Goal: Task Accomplishment & Management: Complete application form

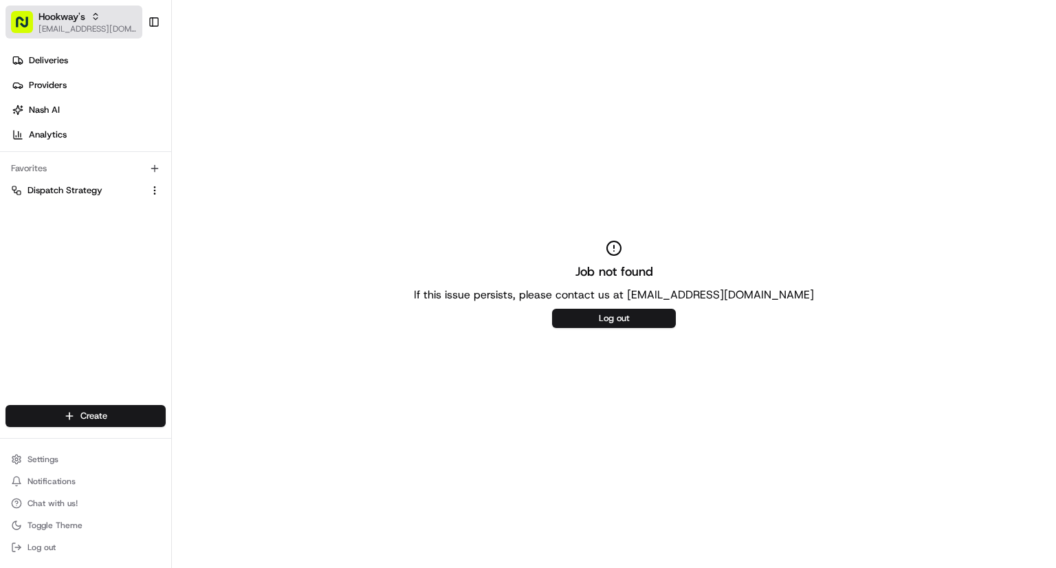
click at [47, 19] on span "Hookway's" at bounding box center [62, 17] width 47 height 14
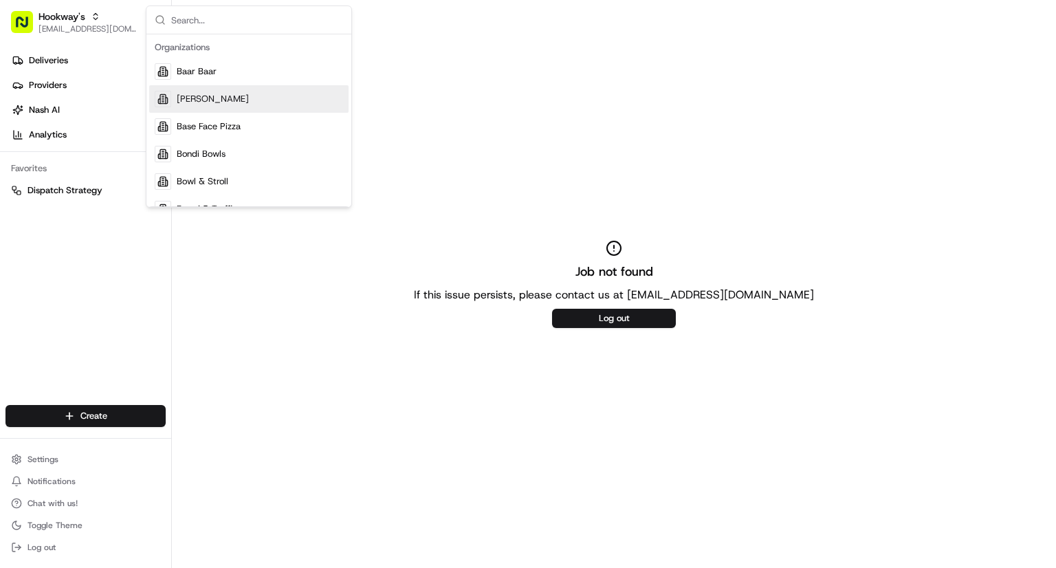
click at [231, 17] on input "text" at bounding box center [257, 20] width 172 height 28
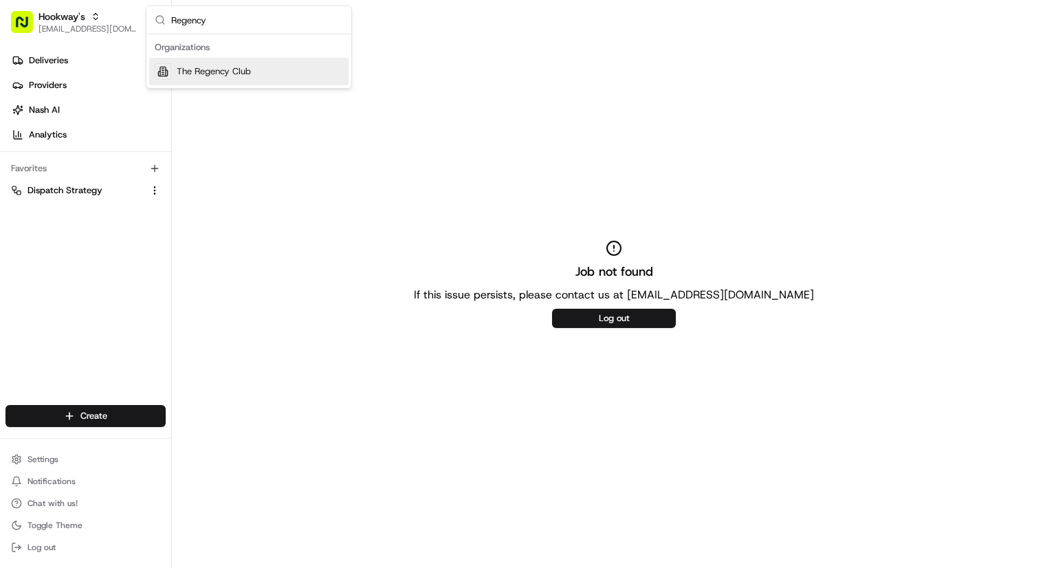
type input "Regency"
click at [270, 72] on div "The Regency Club" at bounding box center [248, 72] width 199 height 28
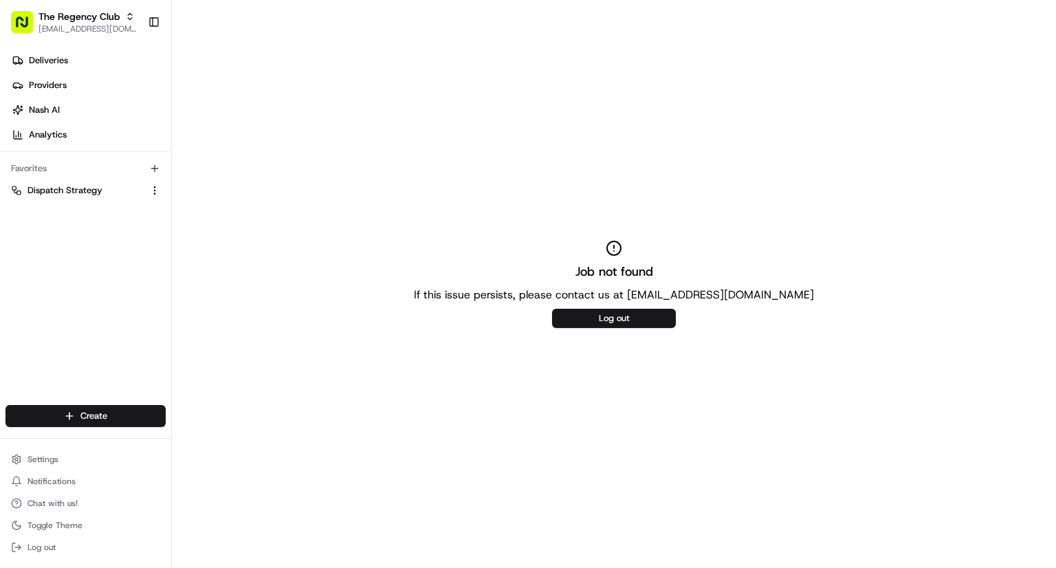
click at [287, 80] on div "Job not found If this issue persists, please contact us at support@usenash.com …" at bounding box center [614, 284] width 884 height 568
click at [39, 65] on span "Deliveries" at bounding box center [48, 60] width 39 height 12
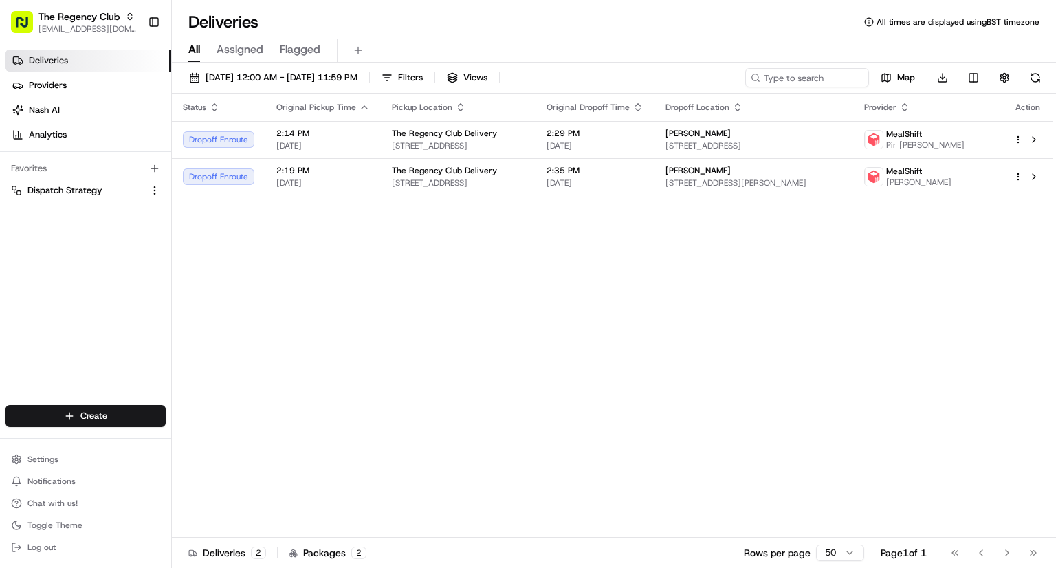
click at [245, 48] on span "Assigned" at bounding box center [240, 49] width 47 height 17
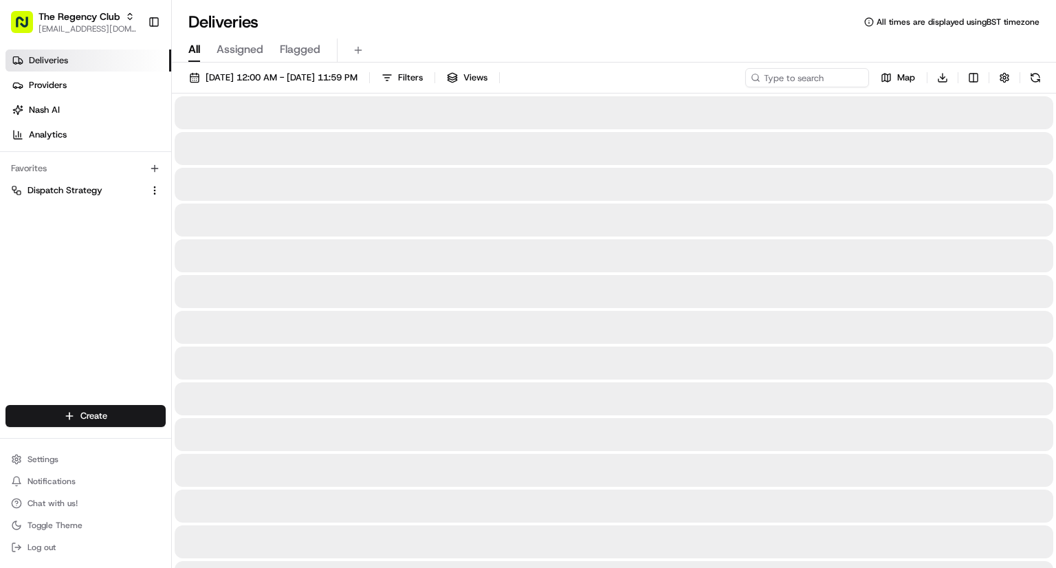
click at [193, 56] on span "All" at bounding box center [194, 49] width 12 height 17
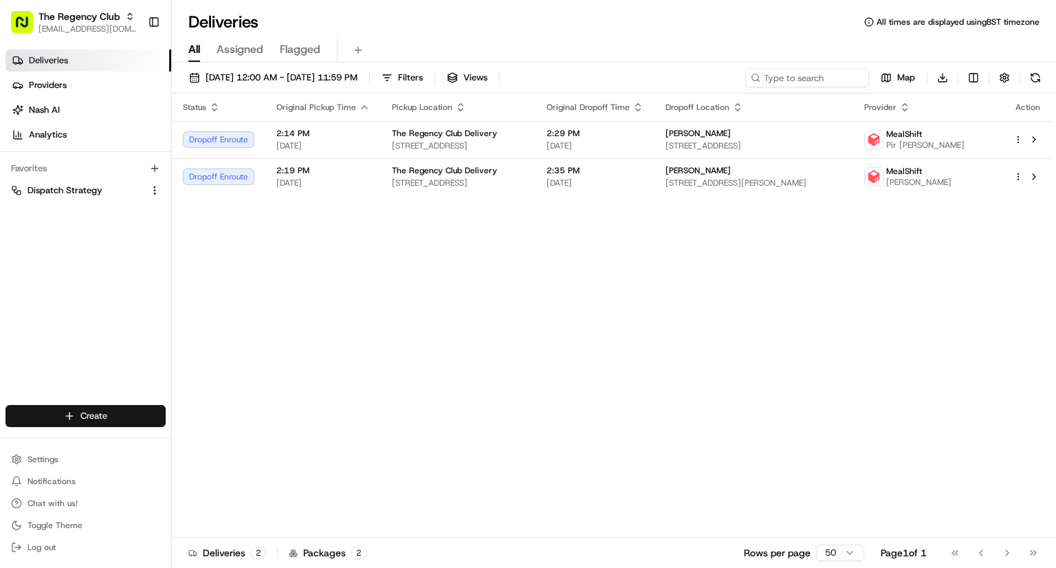
click at [91, 422] on html "The Regency Club cs@storekit.com Toggle Sidebar Deliveries Providers Nash AI An…" at bounding box center [528, 284] width 1056 height 568
click at [239, 440] on link "Delivery" at bounding box center [248, 441] width 153 height 25
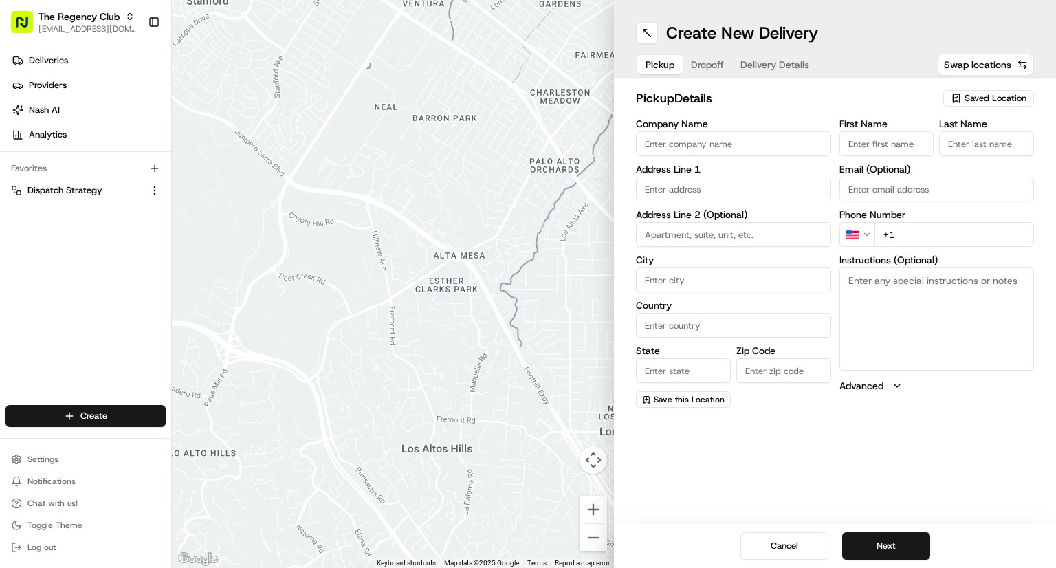
click at [687, 144] on input "Company Name" at bounding box center [733, 143] width 195 height 25
paste input "The Regency Club Delivery Manager"
drag, startPoint x: 808, startPoint y: 146, endPoint x: 758, endPoint y: 145, distance: 49.5
click at [758, 145] on input "The Regency Club Delivery Manager" at bounding box center [733, 143] width 195 height 25
type input "The Regency Club Delivery"
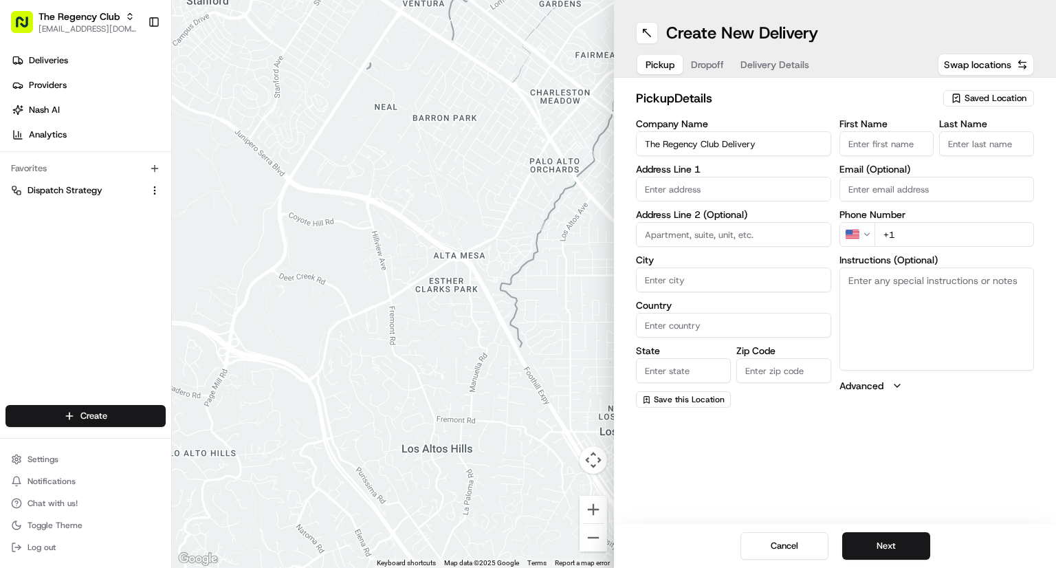
click at [878, 142] on input "First Name" at bounding box center [887, 143] width 95 height 25
paste input "The Regency Club Delivery Manager"
drag, startPoint x: 888, startPoint y: 142, endPoint x: 755, endPoint y: 163, distance: 135.1
click at [755, 163] on div "Company Name The Regency Club Delivery Address Line 1 Address Line 2 (Optional)…" at bounding box center [835, 263] width 398 height 289
click at [910, 143] on body "The Regency Club cs@storekit.com Toggle Sidebar Deliveries Providers Nash AI An…" at bounding box center [528, 284] width 1056 height 568
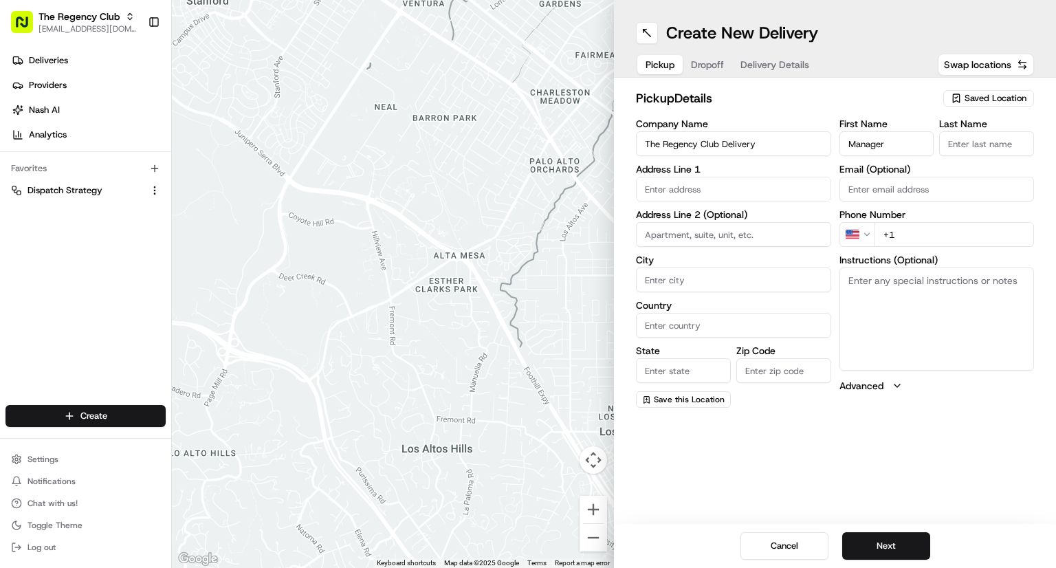
click at [889, 145] on input "Manager" at bounding box center [887, 143] width 95 height 25
drag, startPoint x: 888, startPoint y: 144, endPoint x: 844, endPoint y: 148, distance: 44.1
click at [844, 148] on input "Manager" at bounding box center [887, 143] width 95 height 25
type input "Manager"
click at [977, 142] on input "Last Name" at bounding box center [986, 143] width 95 height 25
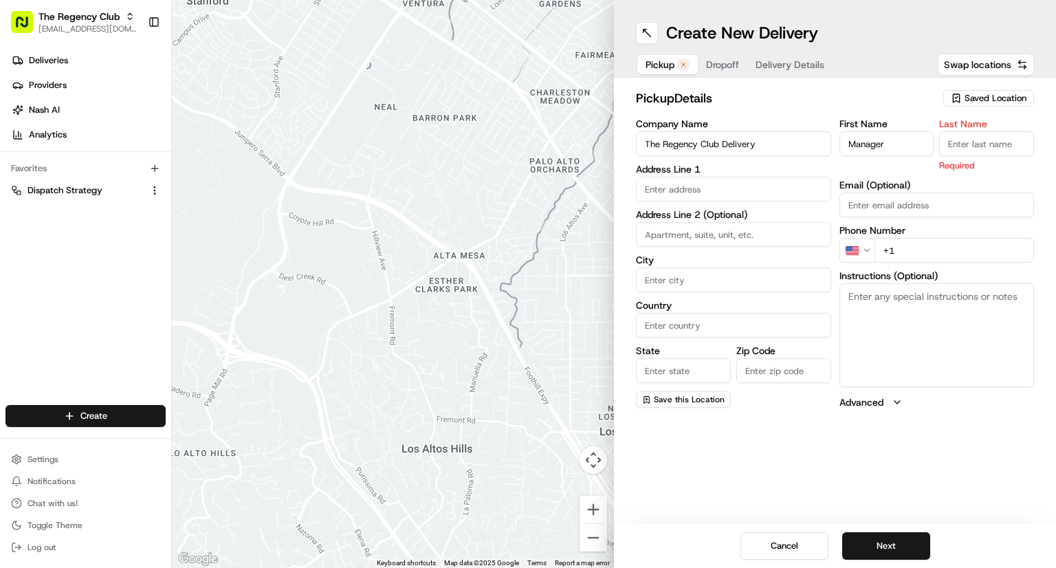
paste input "Manager"
type input "Manager"
click at [908, 172] on div "First Name Manager Last Name Manager Required Email (Optional) Phone Number US …" at bounding box center [937, 264] width 195 height 290
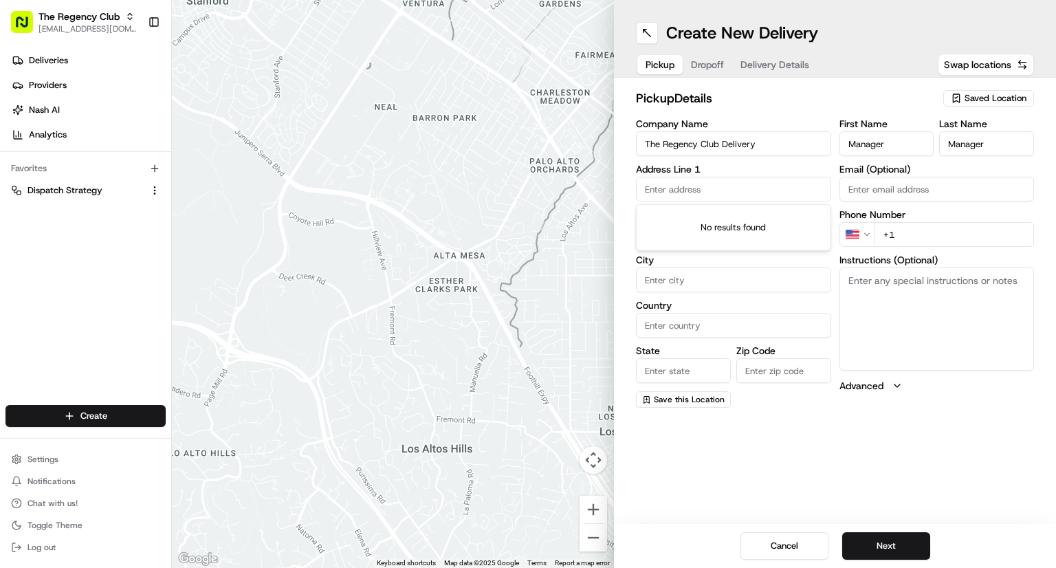
click at [722, 194] on input "text" at bounding box center [733, 189] width 195 height 25
paste input "Queensbury Station Parade, Edgware HA8"
drag, startPoint x: 763, startPoint y: 189, endPoint x: 637, endPoint y: 189, distance: 125.2
click at [637, 189] on input "Queensbury Station Parade, Edgware HA8" at bounding box center [733, 189] width 195 height 25
click at [712, 193] on input "Edgware HA8" at bounding box center [733, 189] width 195 height 25
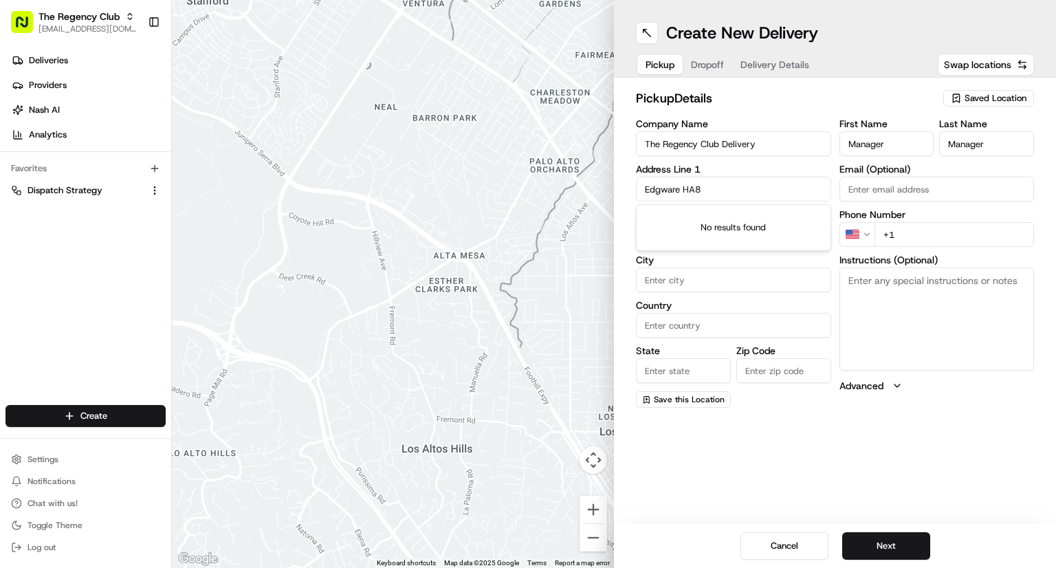
type input "Edgware HA8"
click at [693, 281] on input "City" at bounding box center [733, 279] width 195 height 25
click at [894, 190] on input "Email (Optional)" at bounding box center [937, 189] width 195 height 25
paste input "[EMAIL_ADDRESS][DOMAIN_NAME]"
type input "[EMAIL_ADDRESS][DOMAIN_NAME]"
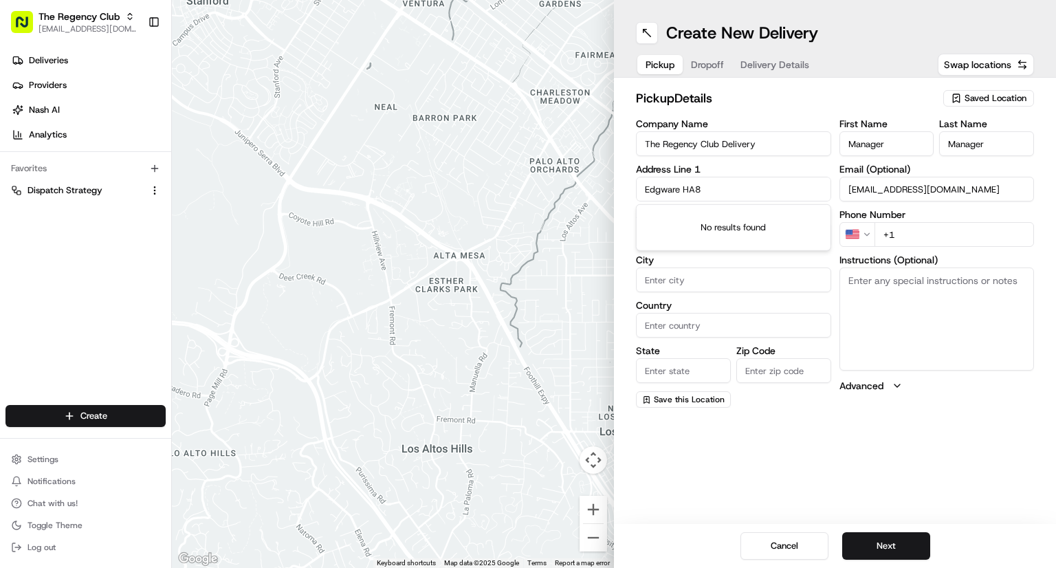
drag, startPoint x: 658, startPoint y: 189, endPoint x: 599, endPoint y: 190, distance: 59.1
click at [599, 190] on div "← Move left → Move right ↑ Move up ↓ Move down + Zoom in - Zoom out Home Jump l…" at bounding box center [614, 284] width 884 height 568
paste input "18-21"
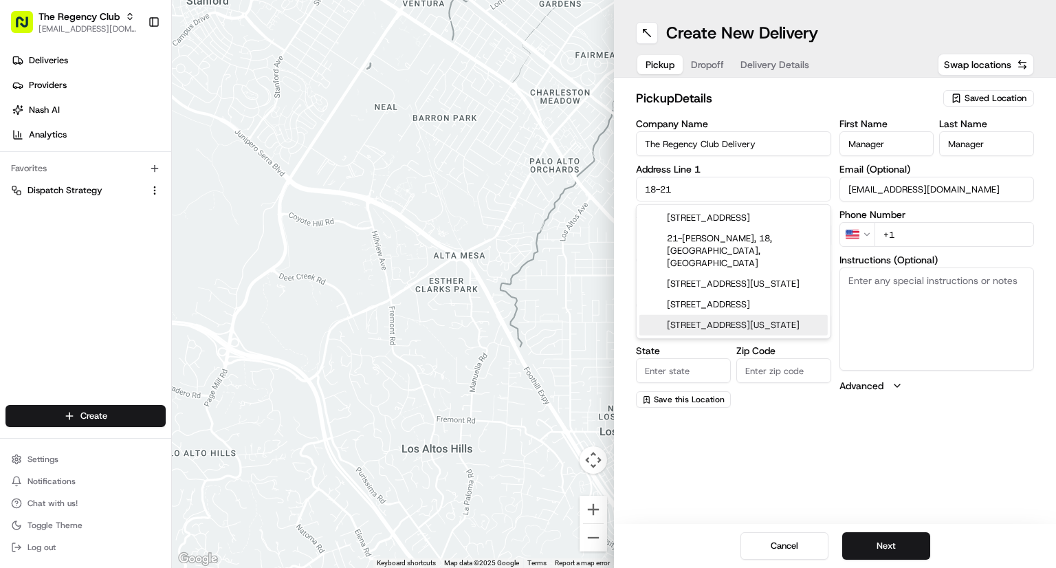
click at [769, 457] on div "Create New Delivery Pickup Dropoff Delivery Details Swap locations pickup Detai…" at bounding box center [835, 284] width 442 height 568
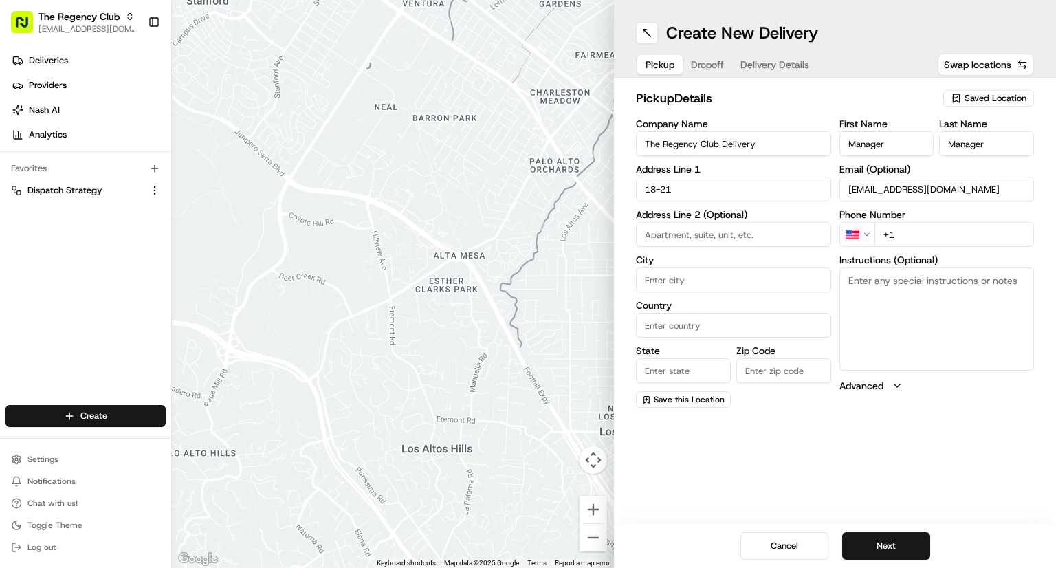
click at [723, 188] on input "18-21" at bounding box center [733, 189] width 195 height 25
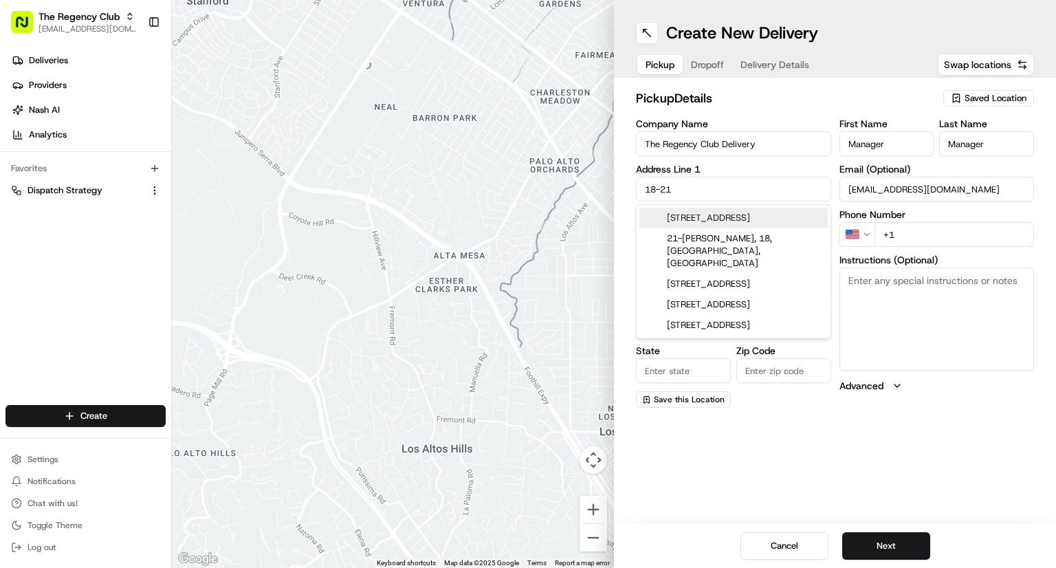
paste input "Queensbury Station Parade"
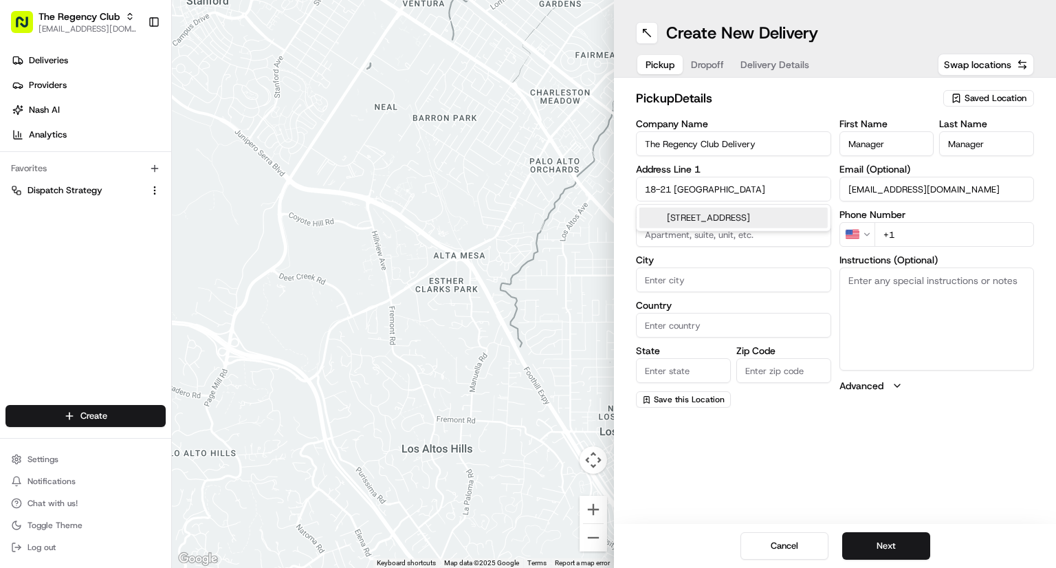
click at [712, 221] on div "18-21 Queensbury Station Parade, Edgware, UK" at bounding box center [734, 218] width 188 height 21
type input "[STREET_ADDRESS]"
type input "Edgware"
type input "United Kingdom"
type input "England"
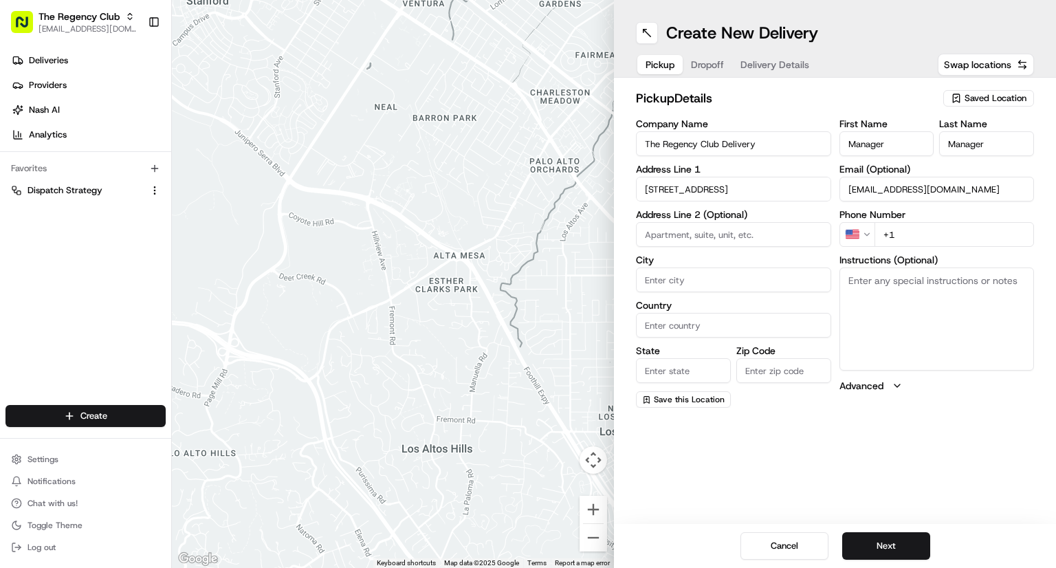
type input "HA8 5NR"
type input "18-21 Queensbury Station Parade"
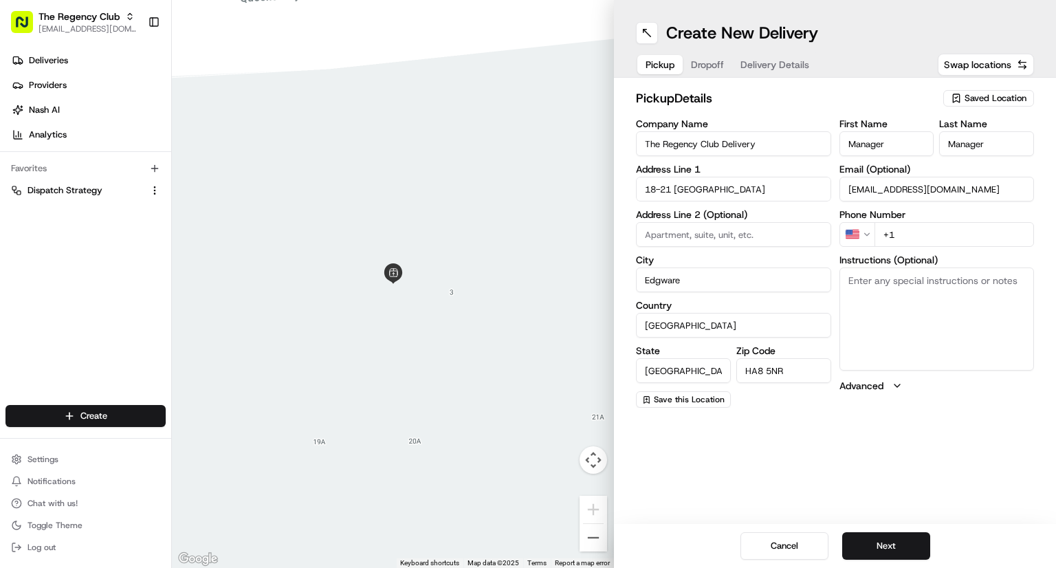
click at [926, 230] on input "+1" at bounding box center [955, 234] width 160 height 25
click at [847, 229] on html "The Regency Club cs@storekit.com Toggle Sidebar Deliveries Providers Nash AI An…" at bounding box center [528, 284] width 1056 height 568
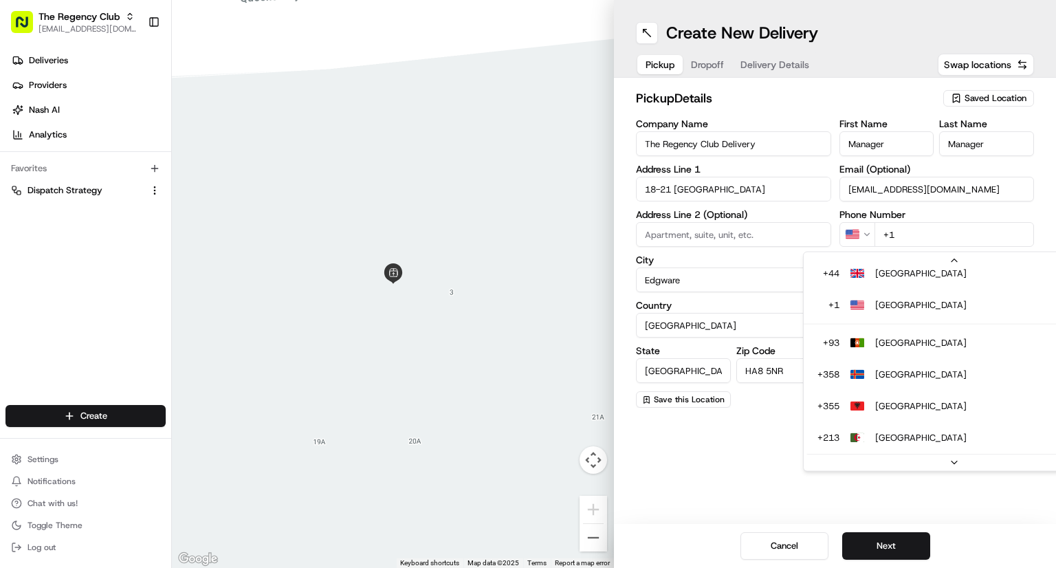
scroll to position [127, 0]
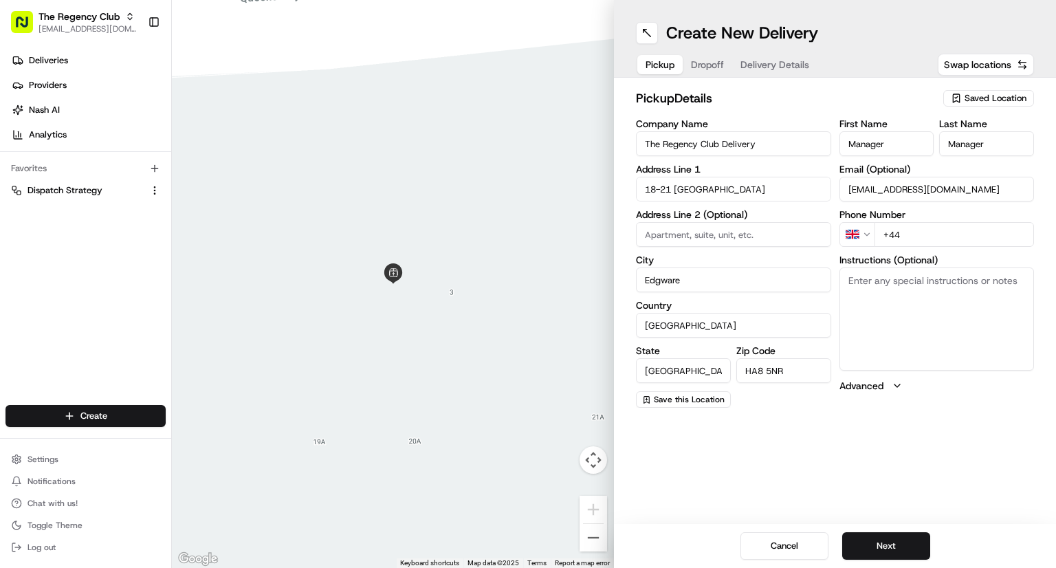
click at [938, 231] on input "+44" at bounding box center [955, 234] width 160 height 25
paste input "1"
click at [866, 237] on html "The Regency Club cs@storekit.com Toggle Sidebar Deliveries Providers Nash AI An…" at bounding box center [528, 284] width 1056 height 568
click at [912, 239] on input "+44" at bounding box center [955, 234] width 160 height 25
paste input "20 8952 6300"
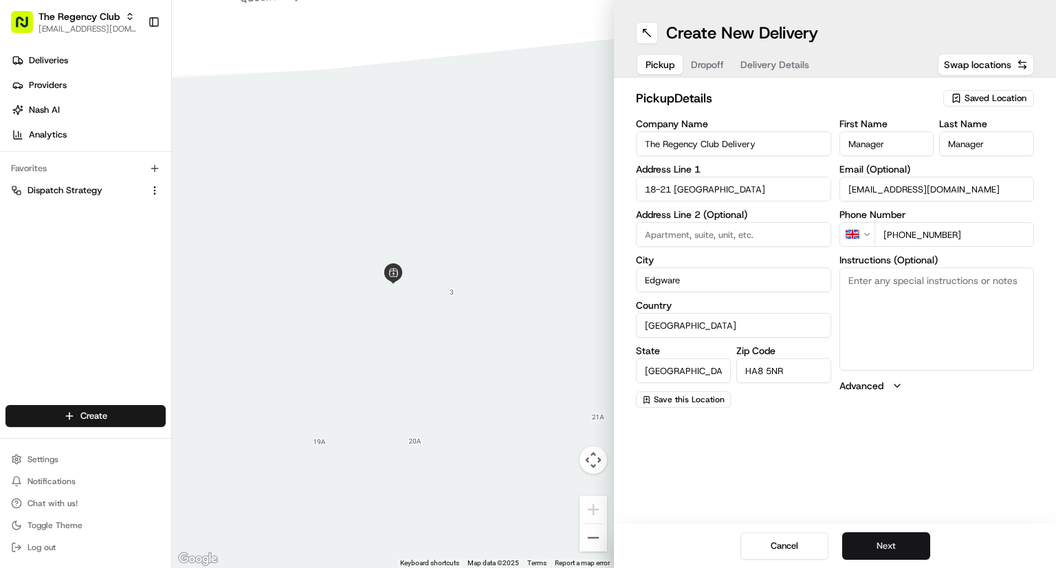
type input "+44 20 8952 6300"
click at [897, 538] on button "Next" at bounding box center [886, 546] width 88 height 28
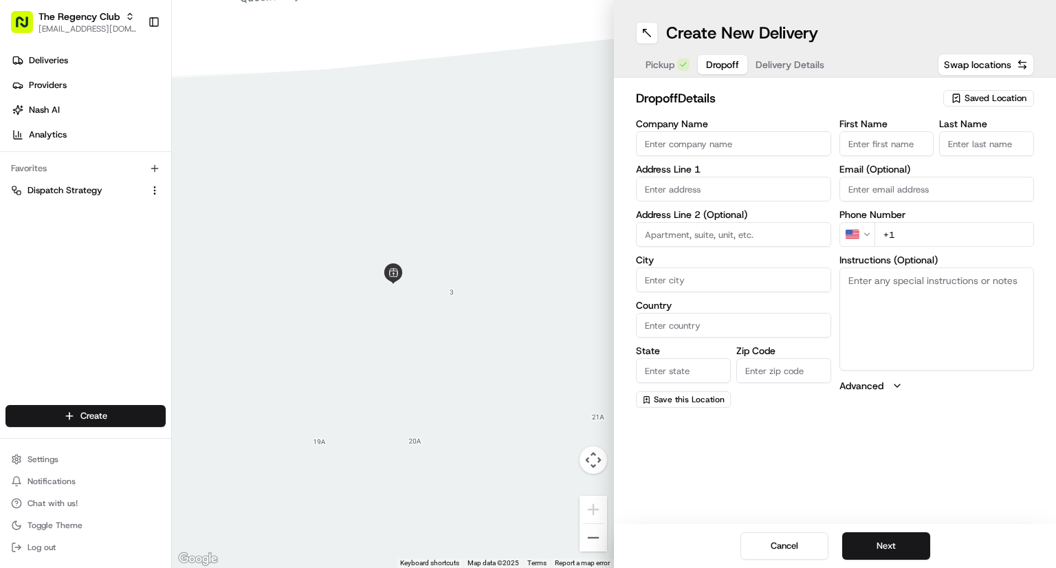
click at [892, 142] on input "First Name" at bounding box center [887, 143] width 95 height 25
paste input "[PERSON_NAME]"
drag, startPoint x: 869, startPoint y: 141, endPoint x: 939, endPoint y: 146, distance: 70.3
click at [939, 146] on div "First Name Gary De Souza Last Name" at bounding box center [937, 137] width 195 height 37
type input "Gary"
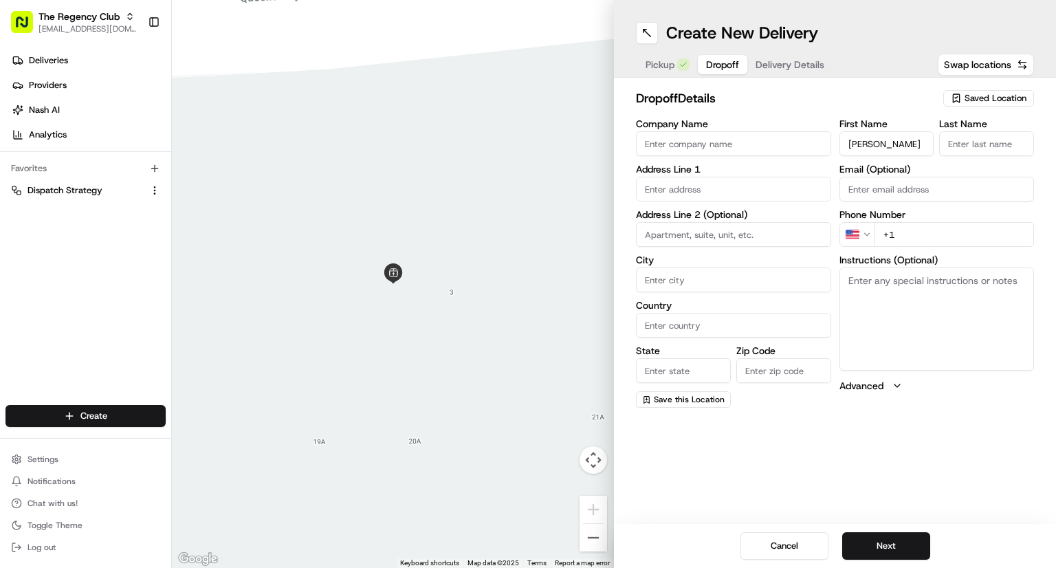
click at [960, 143] on input "Last Name" at bounding box center [986, 143] width 95 height 25
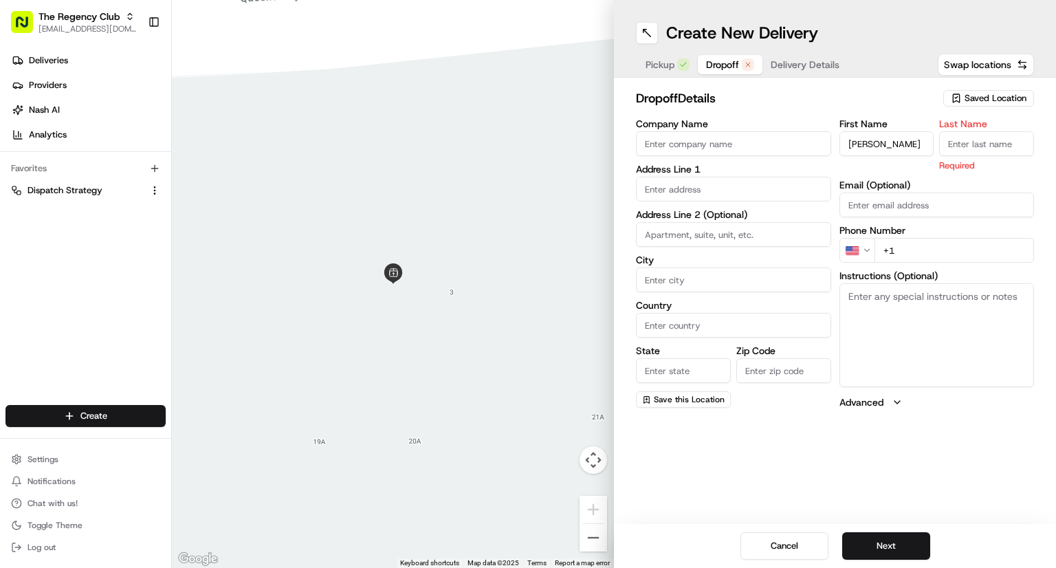
paste input "De Souza"
type input "De Souza"
click at [964, 466] on div "Create New Delivery Pickup Dropoff Delivery Details Swap locations dropoff Deta…" at bounding box center [835, 284] width 442 height 568
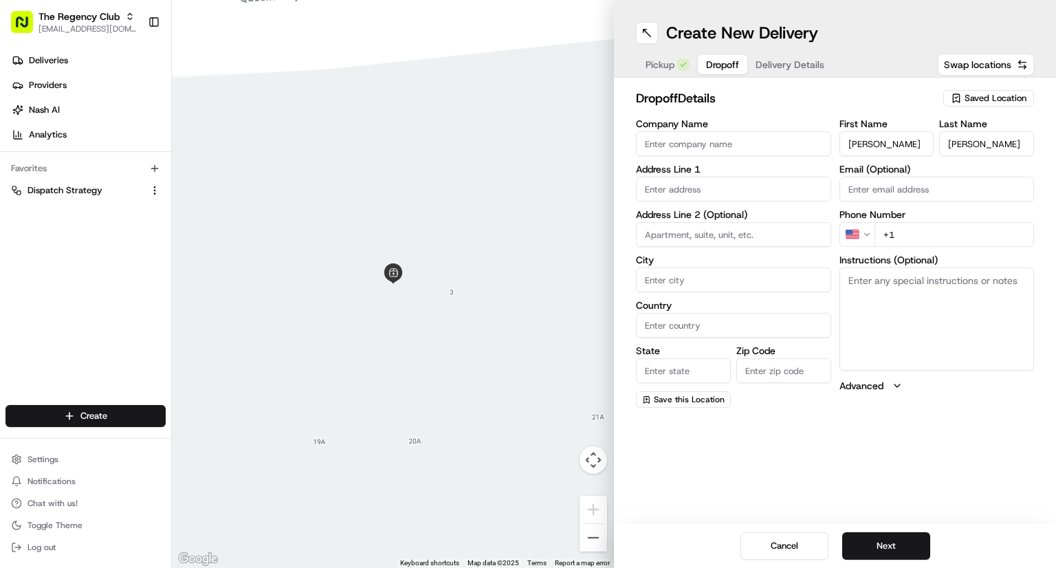
click at [866, 232] on html "The Regency Club cs@storekit.com Toggle Sidebar Deliveries Providers Nash AI An…" at bounding box center [528, 284] width 1056 height 568
click at [913, 234] on input "+44" at bounding box center [955, 234] width 160 height 25
paste input "7983 477618"
type input "+44 7983 477618"
click at [881, 193] on input "Email (Optional)" at bounding box center [937, 189] width 195 height 25
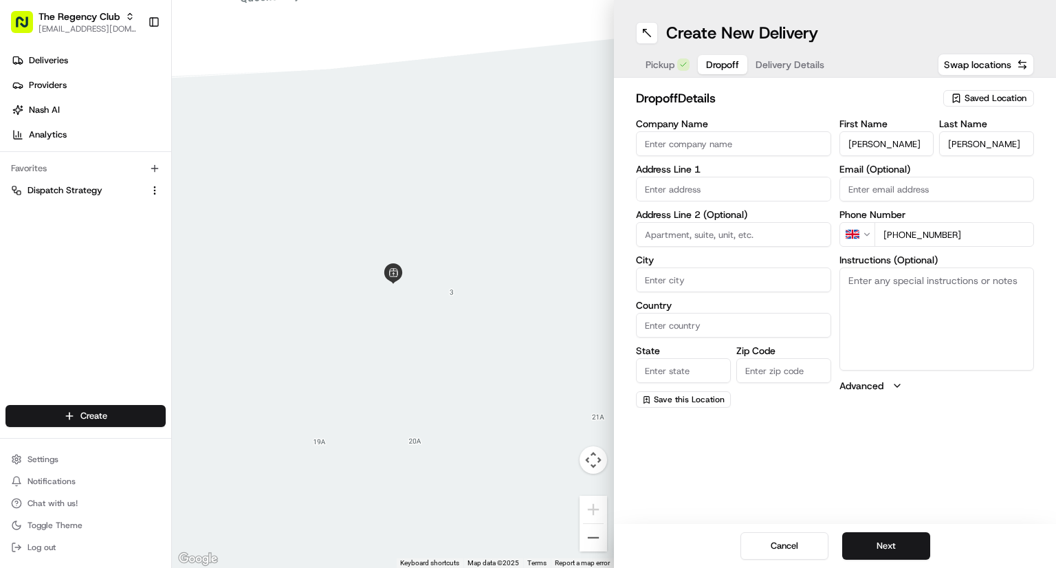
paste input "garydesouza@gmail.com"
type input "garydesouza@gmail.com"
click at [671, 193] on input "text" at bounding box center [733, 189] width 195 height 25
paste input "Flat 96 Bryant Apartments Harrow"
drag, startPoint x: 677, startPoint y: 189, endPoint x: 635, endPoint y: 186, distance: 41.4
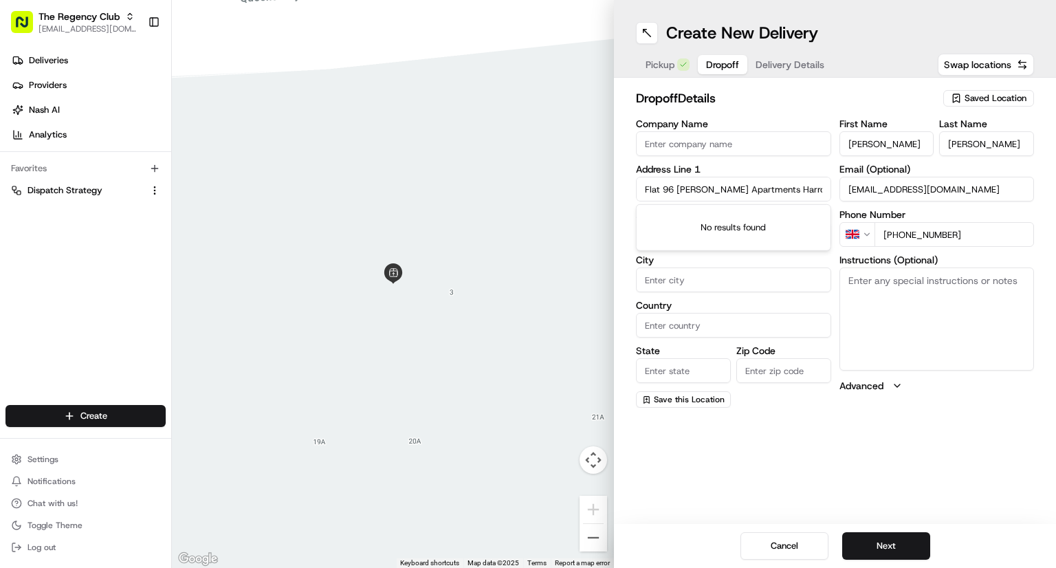
click at [635, 186] on div "dropoff Details Saved Location Company Name Address Line 1 Flat 96 Bryant Apart…" at bounding box center [835, 248] width 442 height 341
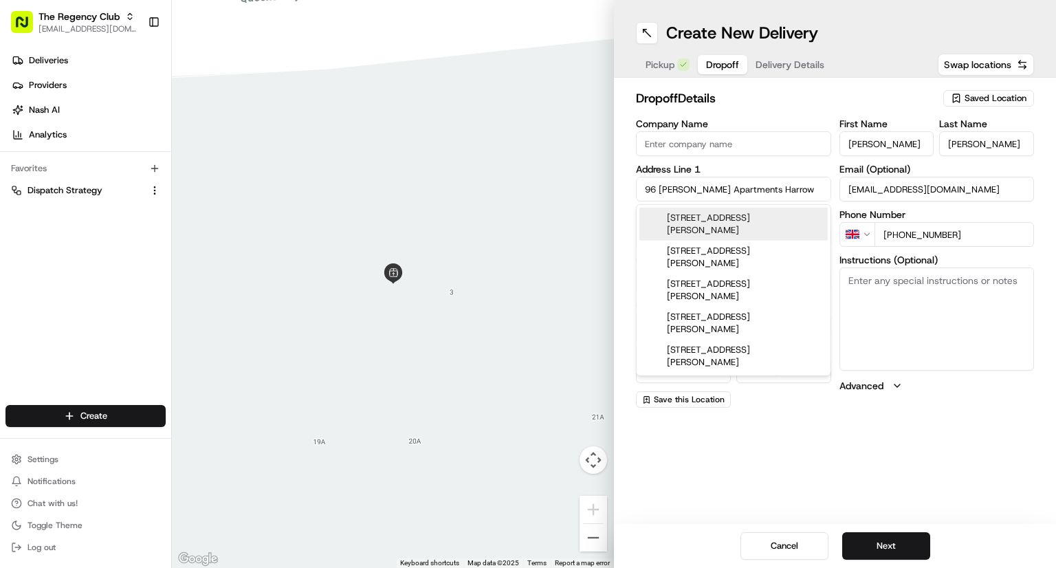
click at [778, 190] on input "96 Bryant Apartments Harrow" at bounding box center [733, 189] width 195 height 25
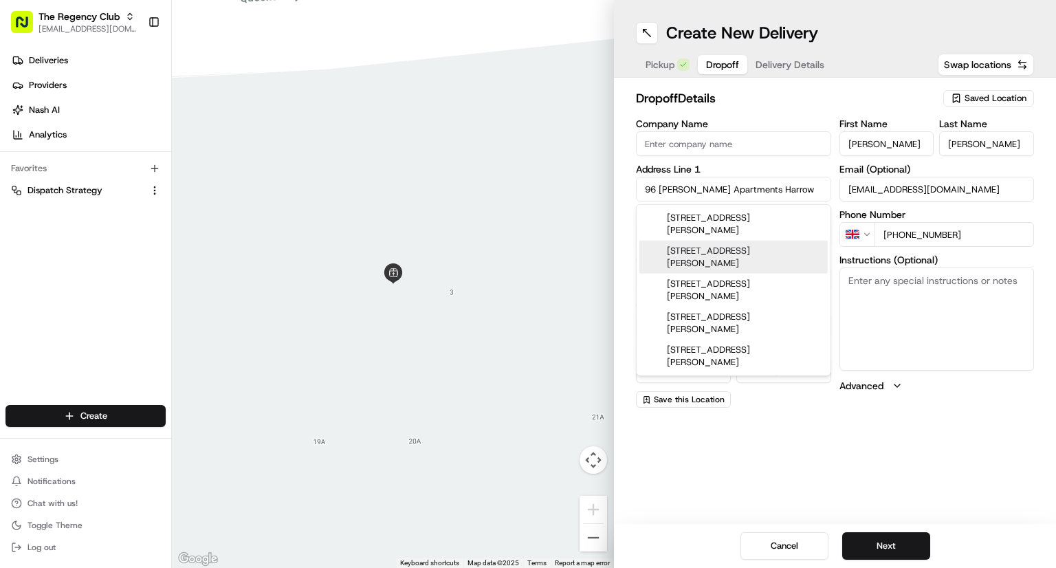
type input "96 Bryant Apartments Harrow"
click at [874, 417] on div "dropoff Details Saved Location Company Name Address Line 1 96 Bryant Apartments…" at bounding box center [835, 248] width 442 height 341
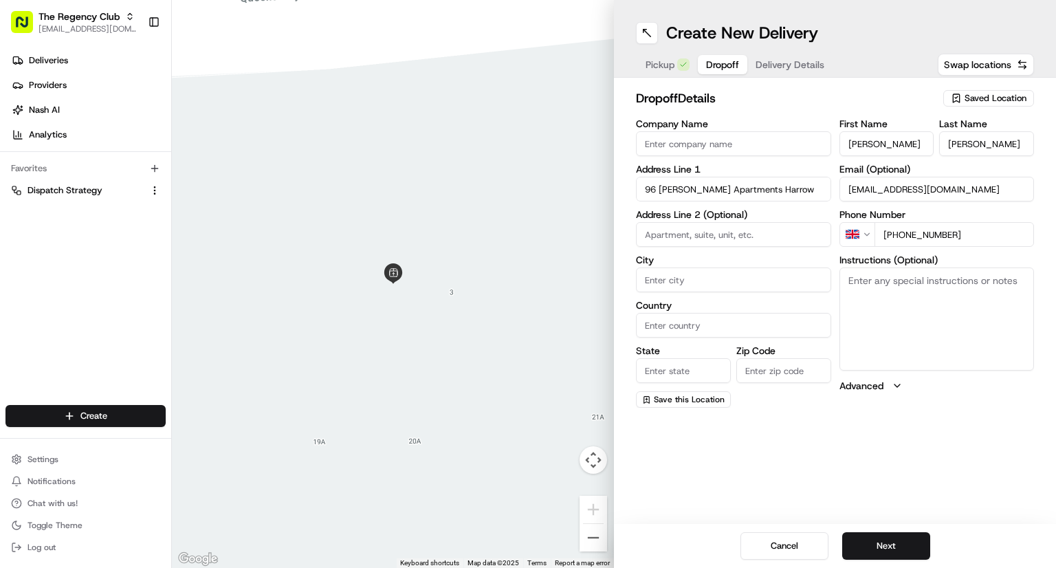
click at [712, 279] on input "City" at bounding box center [733, 279] width 195 height 25
paste input "Perceval Square"
type input "Perceval Square"
click at [787, 424] on div "Create New Delivery Pickup Dropoff Delivery Details Swap locations dropoff Deta…" at bounding box center [835, 284] width 442 height 568
click at [682, 328] on input "Country" at bounding box center [733, 325] width 195 height 25
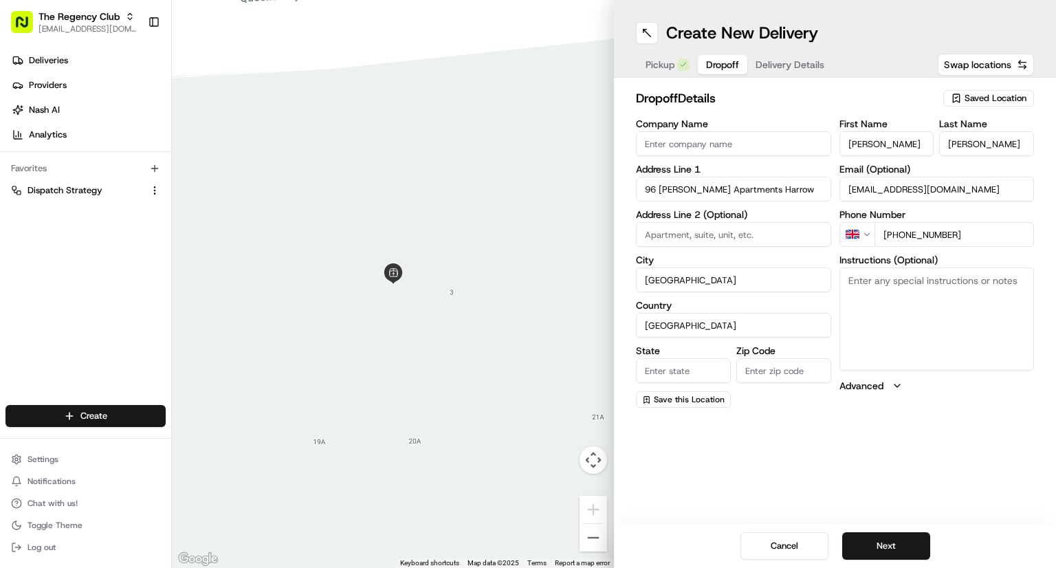
drag, startPoint x: 683, startPoint y: 327, endPoint x: 589, endPoint y: 319, distance: 94.5
click at [589, 319] on div "← Move left → Move right ↑ Move up ↓ Move down + Zoom in - Zoom out Home Jump l…" at bounding box center [614, 284] width 884 height 568
type input "United Kingdom"
click at [684, 368] on input "State" at bounding box center [683, 370] width 95 height 25
type input "London"
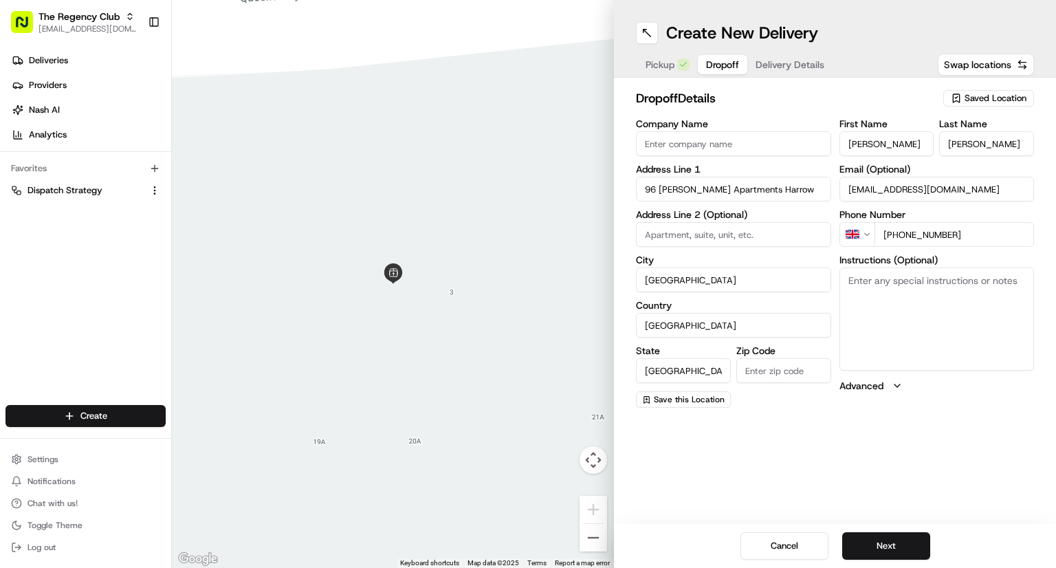
click at [761, 371] on input "Zip Code" at bounding box center [783, 370] width 95 height 25
paste input "HA1 1GY"
type input "HA1 1GY"
click at [791, 463] on div "Create New Delivery Pickup Dropoff Delivery Details Swap locations dropoff Deta…" at bounding box center [835, 284] width 442 height 568
click at [902, 337] on textarea "Instructions (Optional)" at bounding box center [937, 318] width 195 height 103
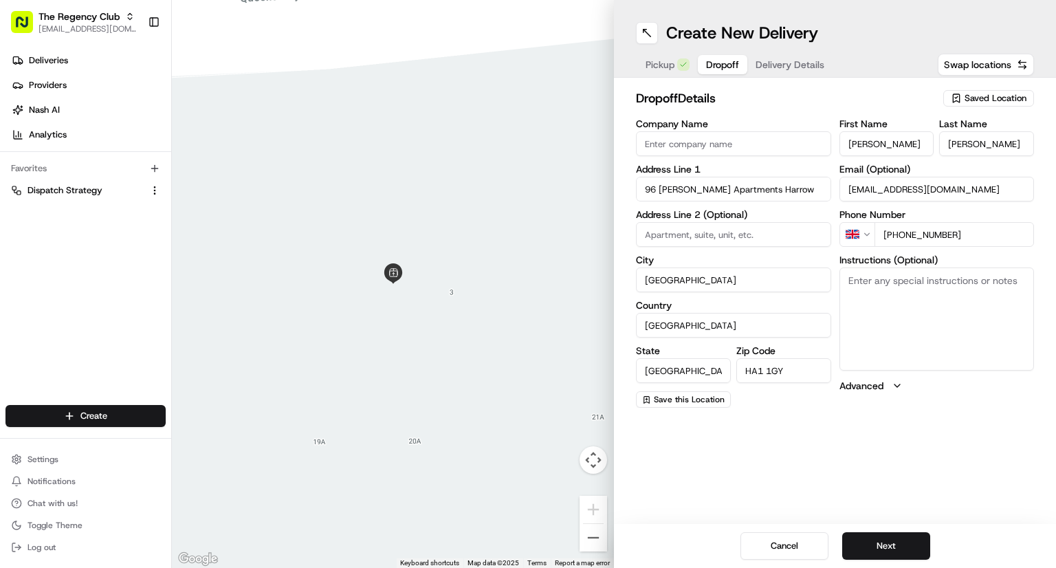
paste textarea "Main entrance with reception - pls ring the doorbell, a"
type textarea "Main entrance with reception - pls ring the doorbell, a"
click at [875, 547] on button "Next" at bounding box center [886, 546] width 88 height 28
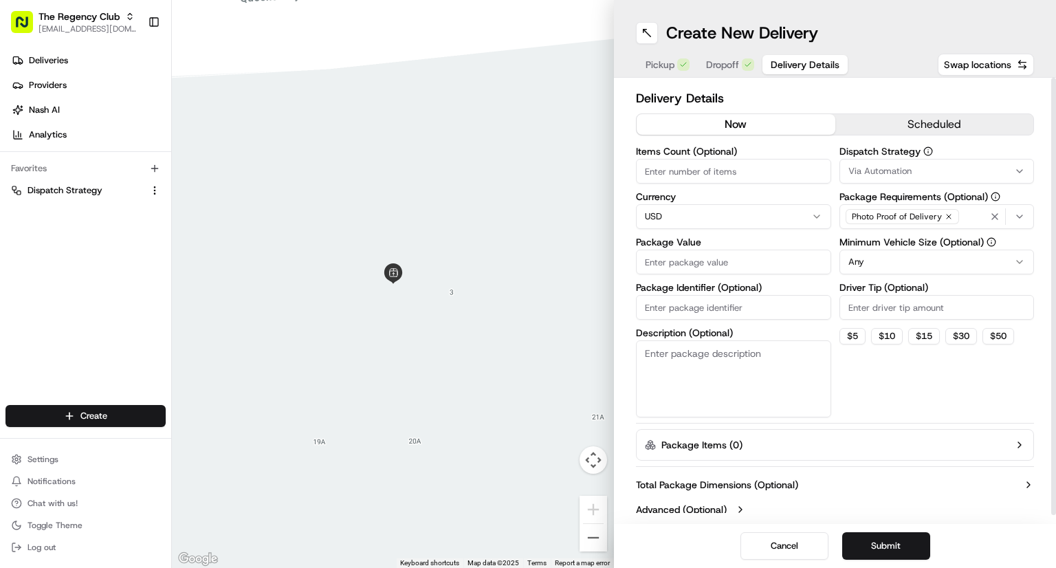
click at [818, 217] on html "The Regency Club cs@storekit.com Toggle Sidebar Deliveries Providers Nash AI An…" at bounding box center [528, 284] width 1056 height 568
click at [714, 304] on input "Package Identifier (Optional)" at bounding box center [733, 307] width 195 height 25
click at [712, 265] on input "Package Value" at bounding box center [733, 262] width 195 height 25
paste input "156.30"
type input "156.30"
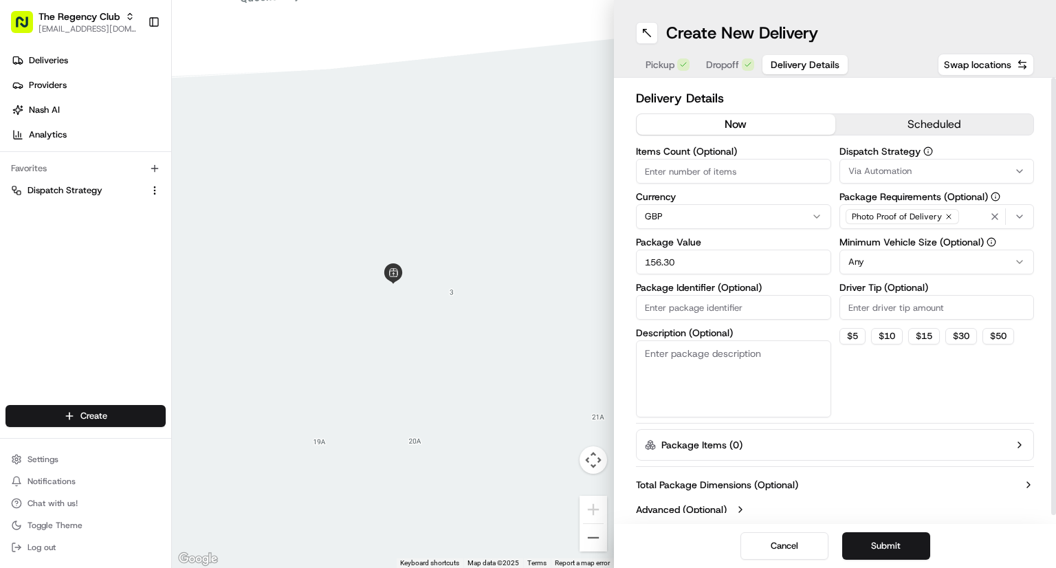
click at [684, 305] on input "Package Identifier (Optional)" at bounding box center [733, 307] width 195 height 25
paste input "ZS6X"
type input "ZS6X"
click at [928, 408] on div "Dispatch Strategy Via Automation Package Requirements (Optional) Photo Proof of…" at bounding box center [937, 281] width 195 height 271
click at [702, 167] on input "Items Count (Optional)" at bounding box center [733, 171] width 195 height 25
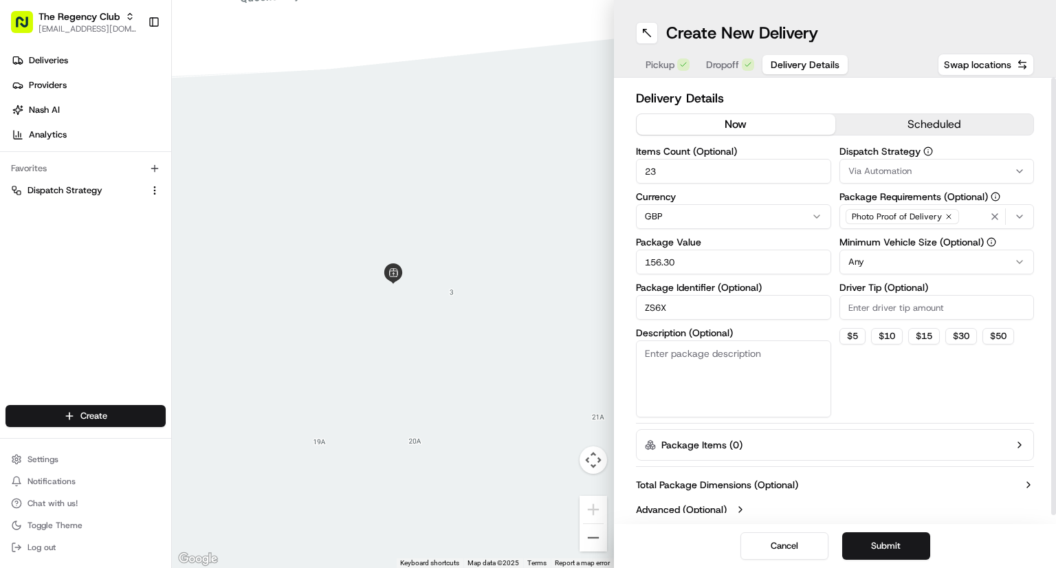
type input "23"
click at [891, 397] on div "Dispatch Strategy Via Automation Package Requirements (Optional) Photo Proof of…" at bounding box center [937, 281] width 195 height 271
click at [704, 369] on textarea "Description (Optional)" at bounding box center [733, 378] width 195 height 77
click at [890, 537] on button "Submit" at bounding box center [886, 546] width 88 height 28
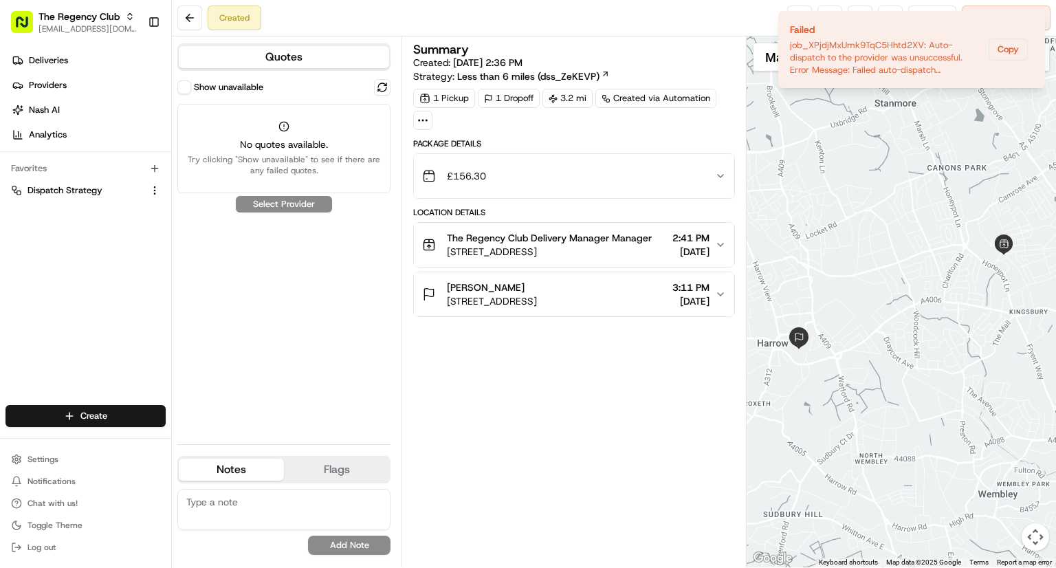
click at [228, 328] on div "Show unavailable No quotes available. Try clicking "Show unavailable" to see if…" at bounding box center [283, 256] width 213 height 354
click at [1016, 47] on button "Copy" at bounding box center [1008, 50] width 39 height 22
click at [1037, 21] on icon "Notifications (F8)" at bounding box center [1033, 22] width 11 height 11
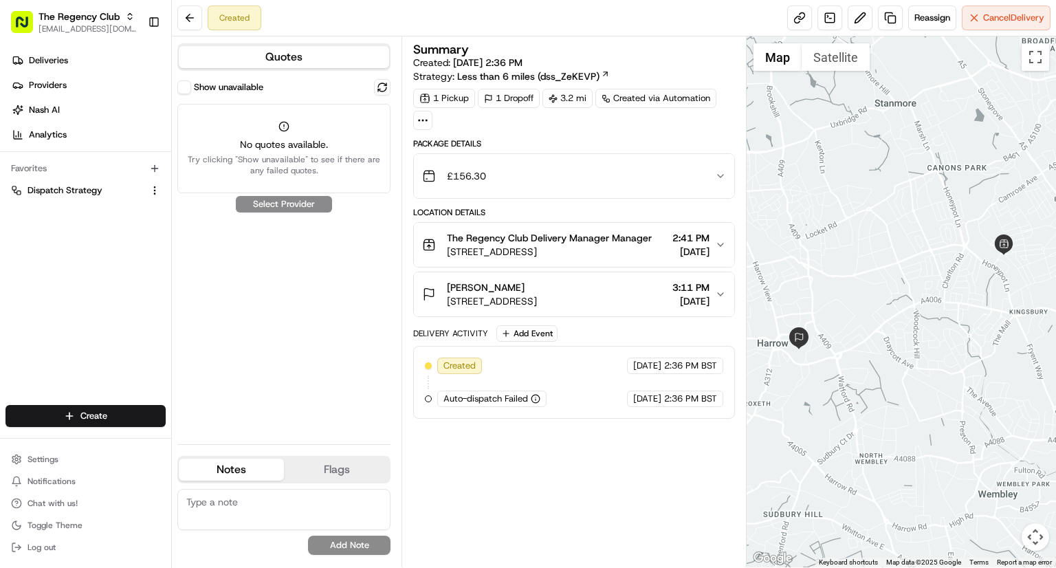
click at [247, 327] on div "Show unavailable No quotes available. Try clicking "Show unavailable" to see if…" at bounding box center [283, 256] width 213 height 354
click at [74, 504] on span "Chat with us!" at bounding box center [53, 503] width 50 height 11
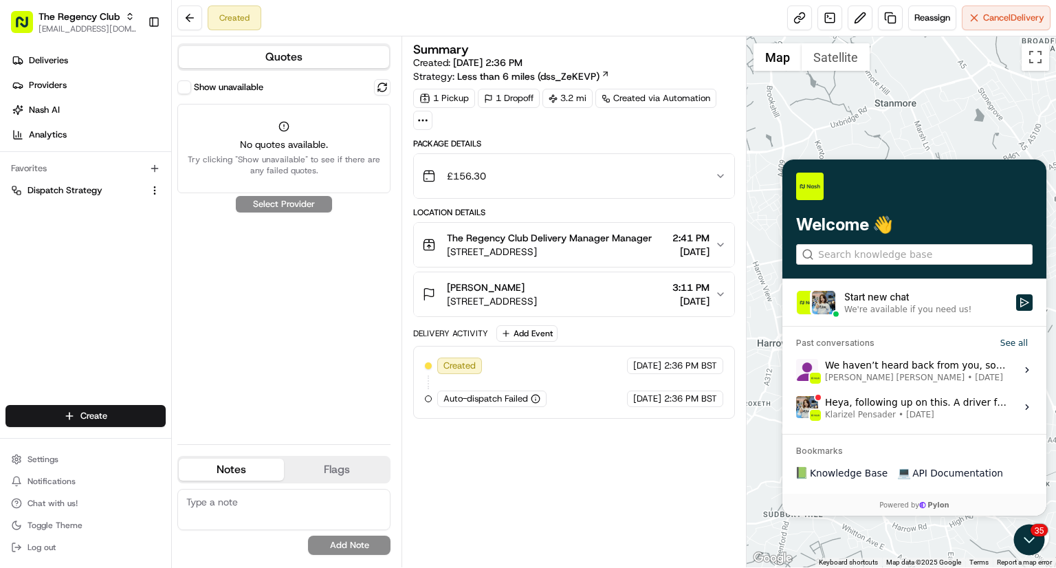
click at [905, 309] on div "We're available if you need us!" at bounding box center [907, 308] width 127 height 11
click at [1016, 309] on button "Start new chat We're available if you need us!" at bounding box center [1024, 302] width 17 height 17
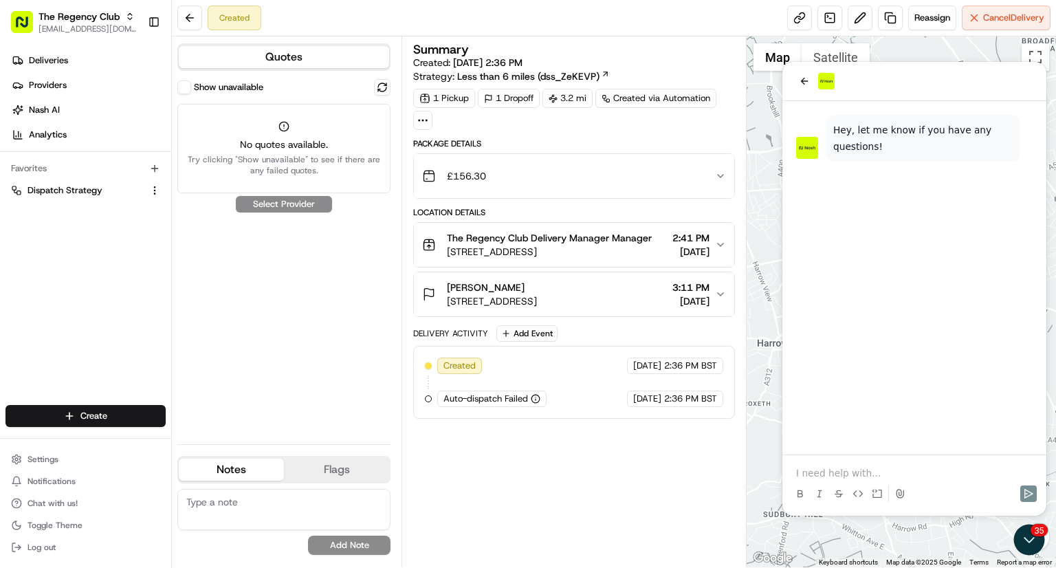
click at [885, 465] on div at bounding box center [914, 481] width 253 height 52
click at [871, 472] on p at bounding box center [914, 473] width 237 height 14
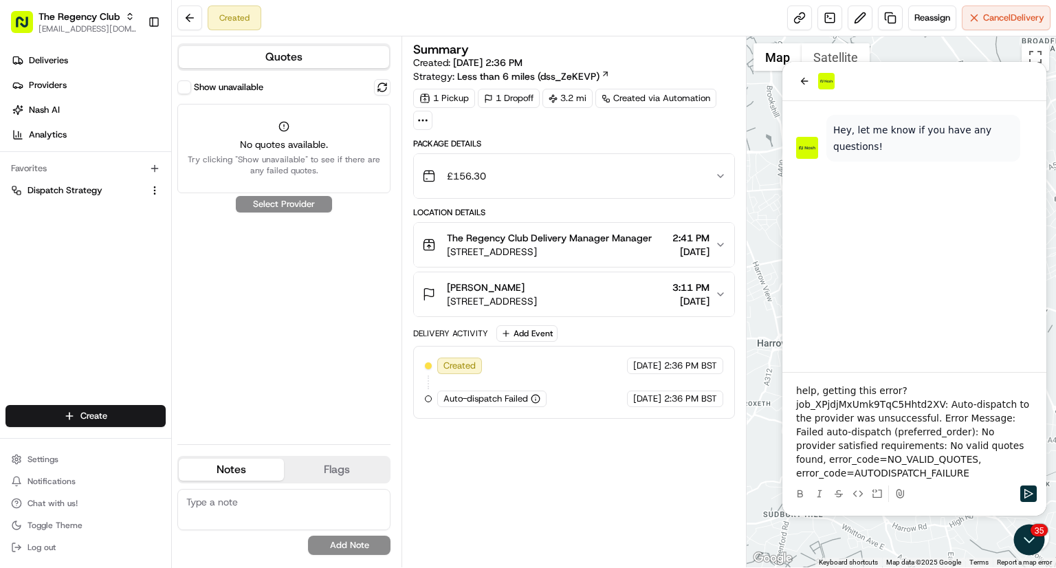
click at [948, 393] on p "help, getting this error?" at bounding box center [914, 391] width 237 height 14
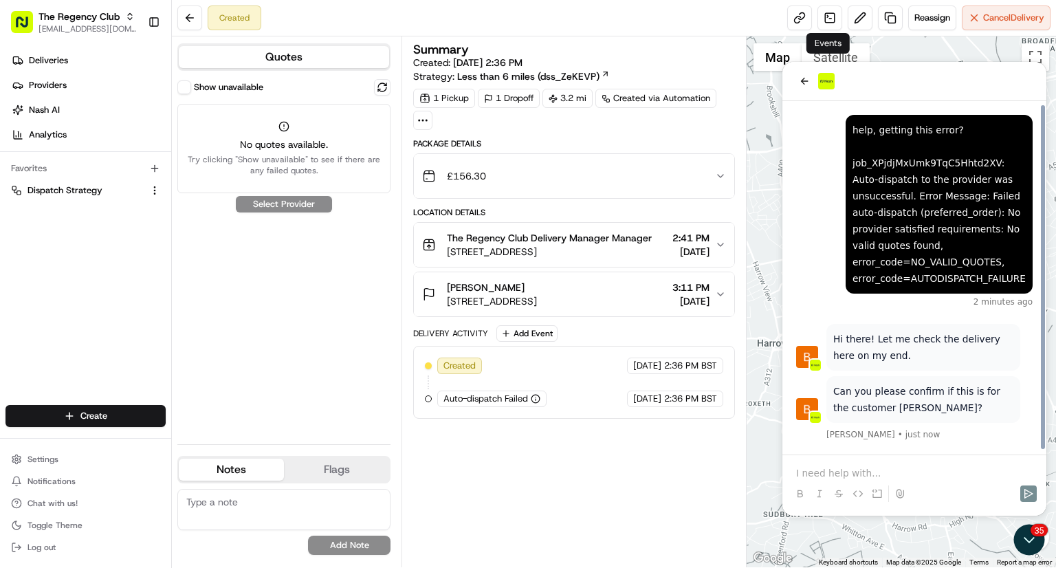
scroll to position [1, 0]
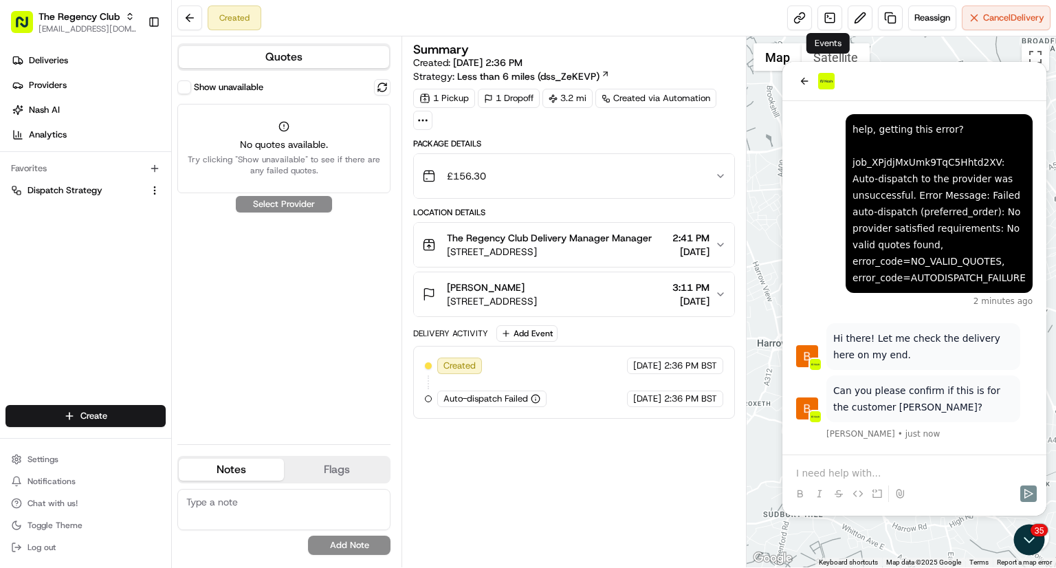
click at [879, 466] on p at bounding box center [914, 473] width 237 height 14
click at [916, 471] on p at bounding box center [914, 473] width 237 height 14
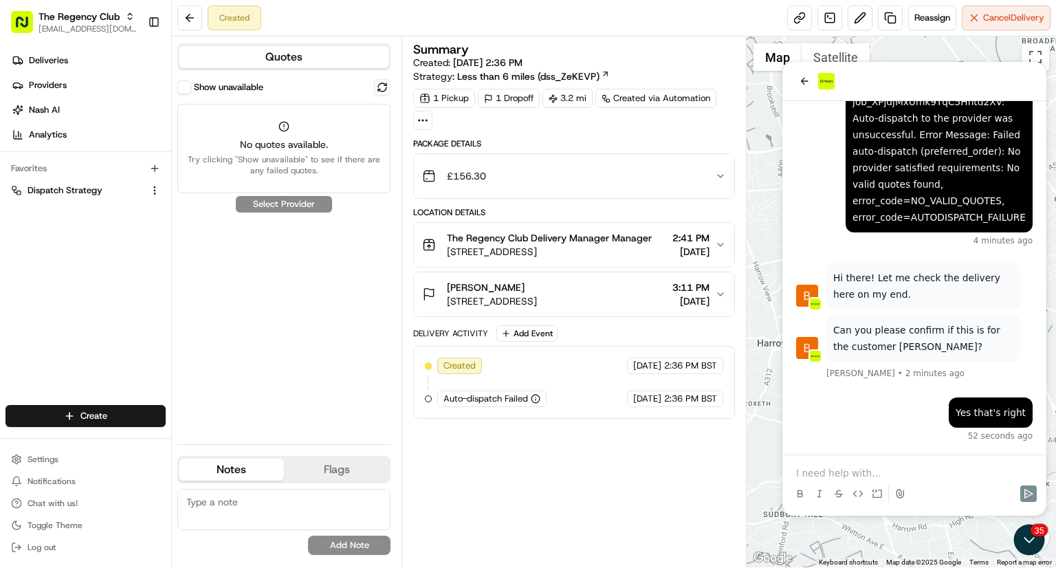
click at [855, 467] on p at bounding box center [914, 473] width 237 height 14
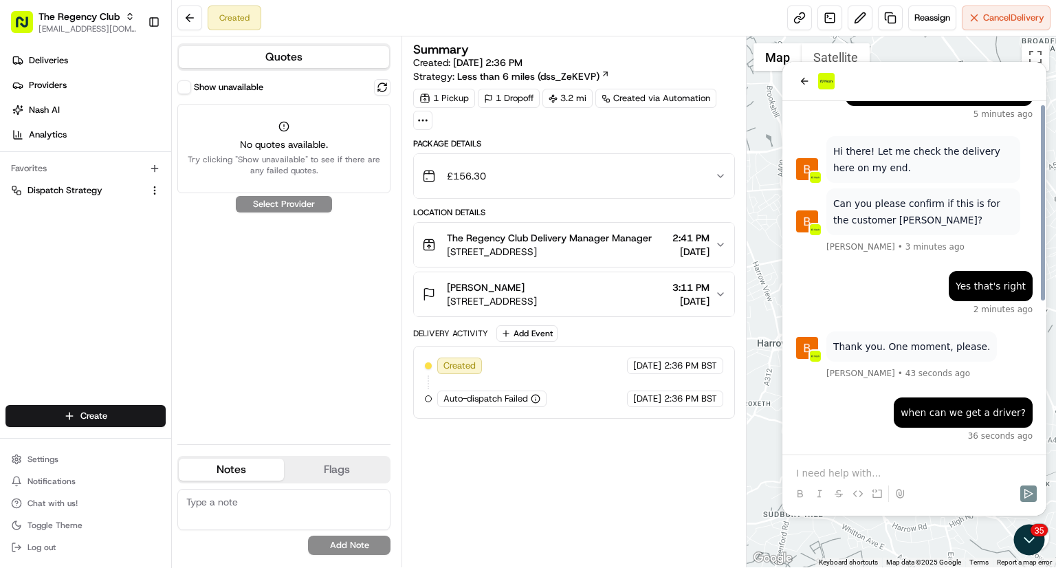
scroll to position [270, 0]
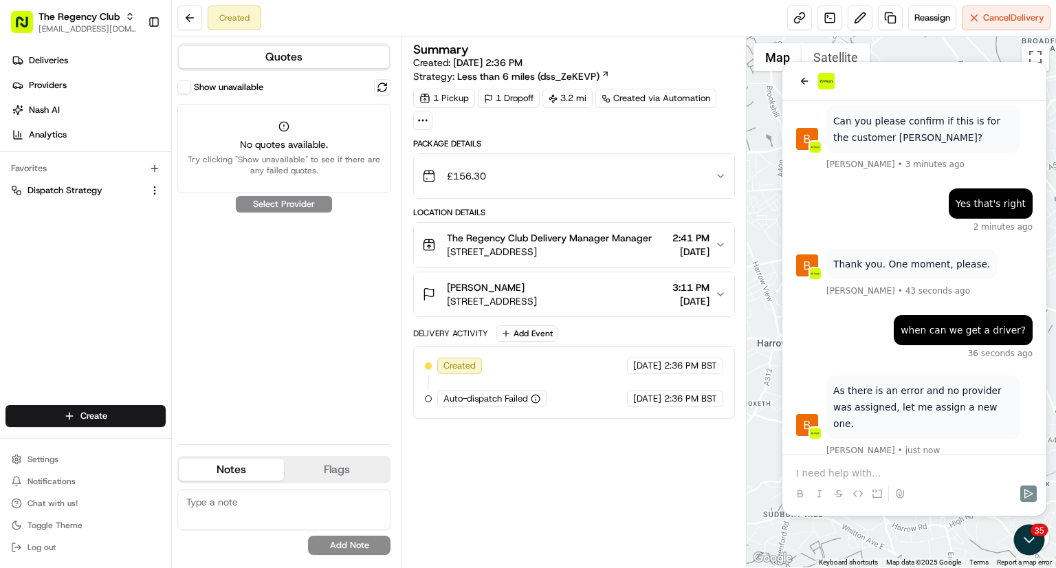
click at [855, 475] on p at bounding box center [914, 473] width 237 height 14
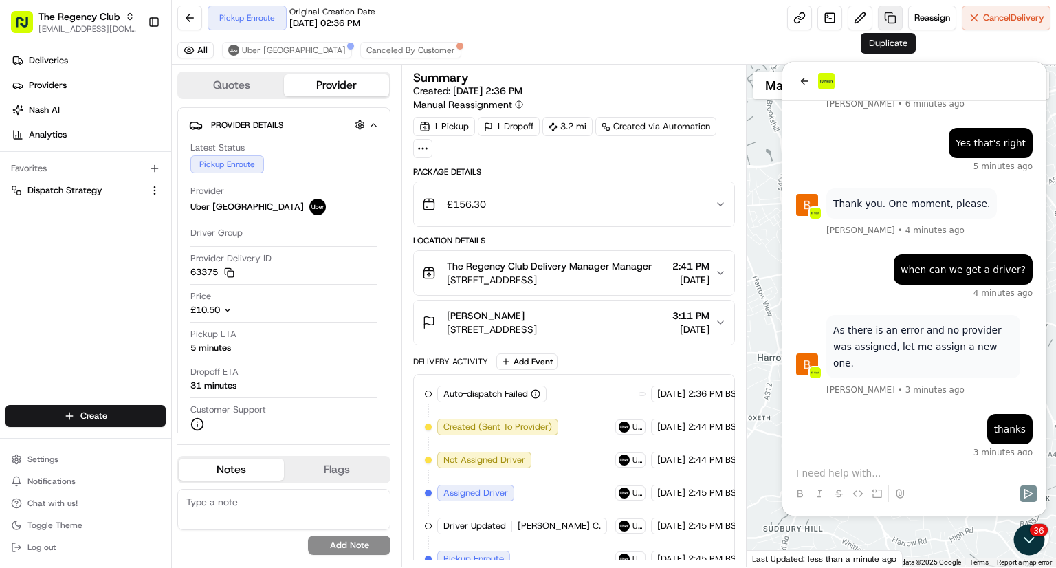
scroll to position [430, 0]
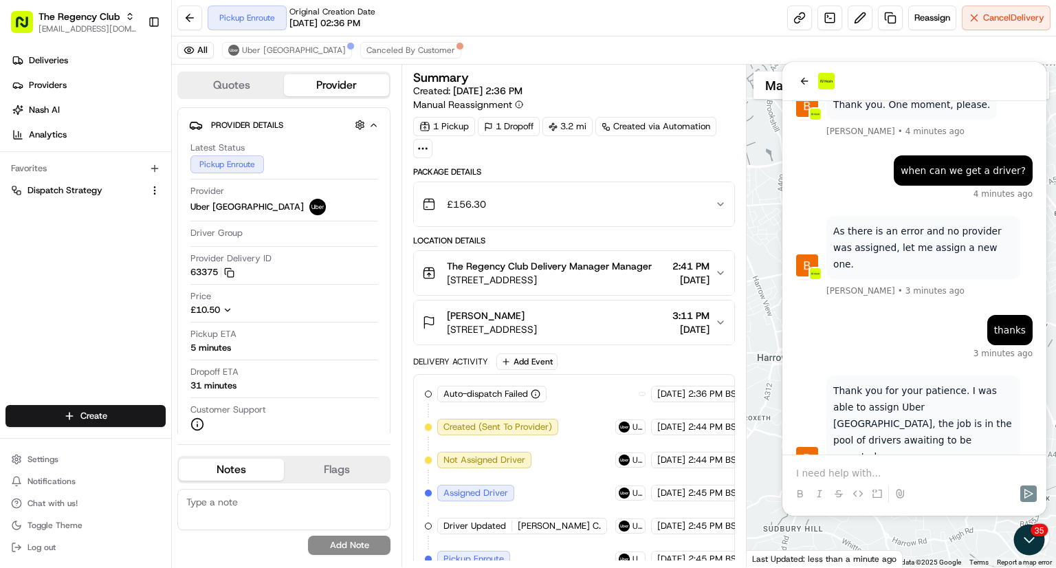
click at [939, 467] on p at bounding box center [914, 473] width 237 height 14
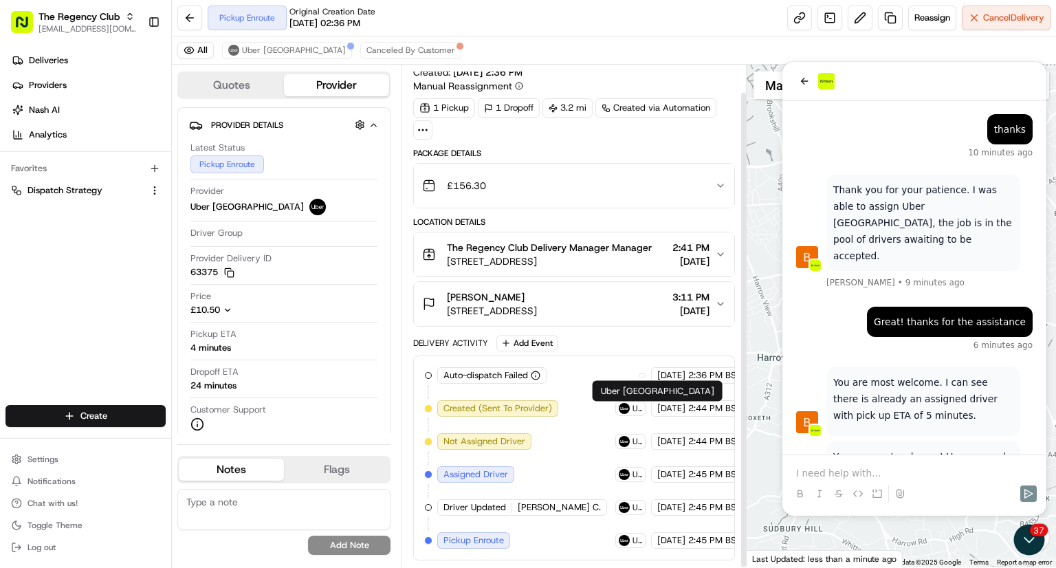
scroll to position [29, 0]
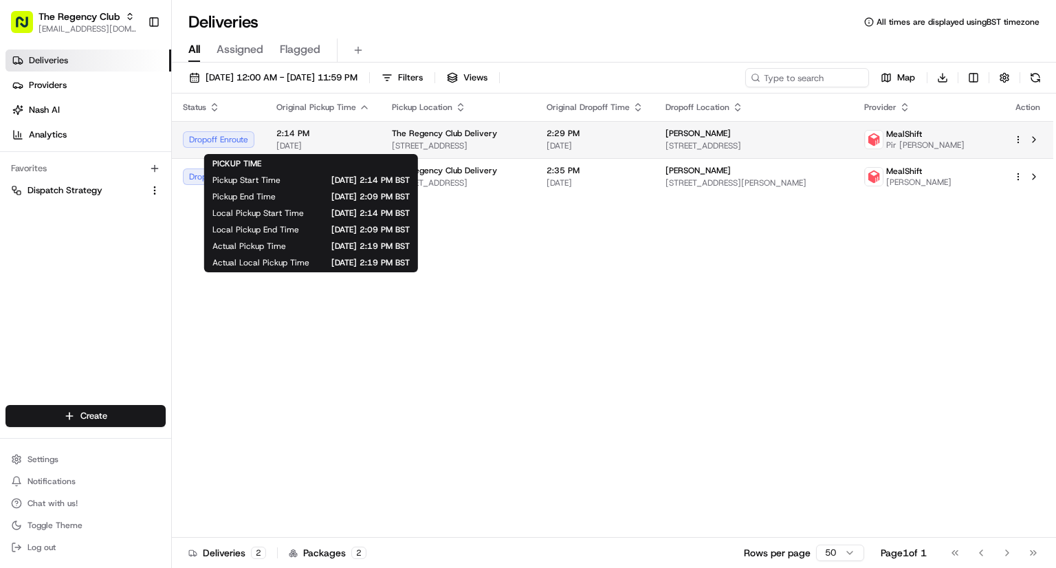
click at [320, 141] on span "08/24/2025" at bounding box center [323, 145] width 94 height 11
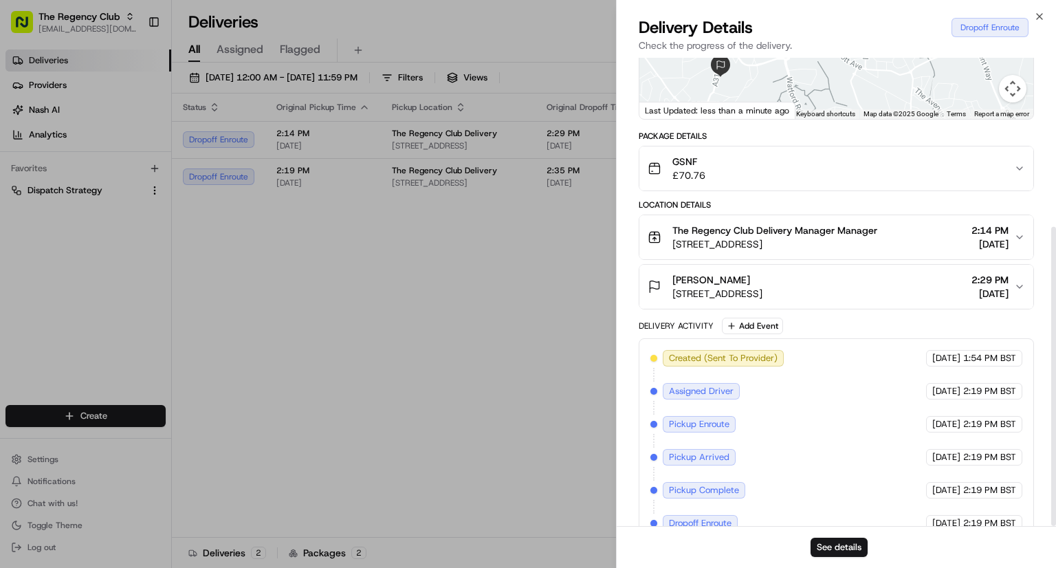
scroll to position [264, 0]
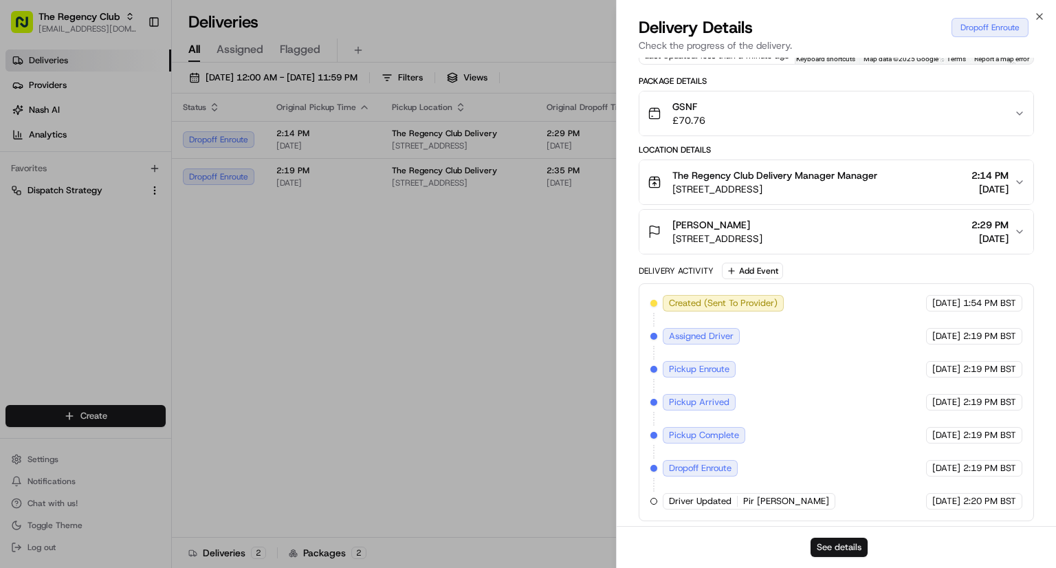
click at [844, 551] on button "See details" at bounding box center [839, 547] width 57 height 19
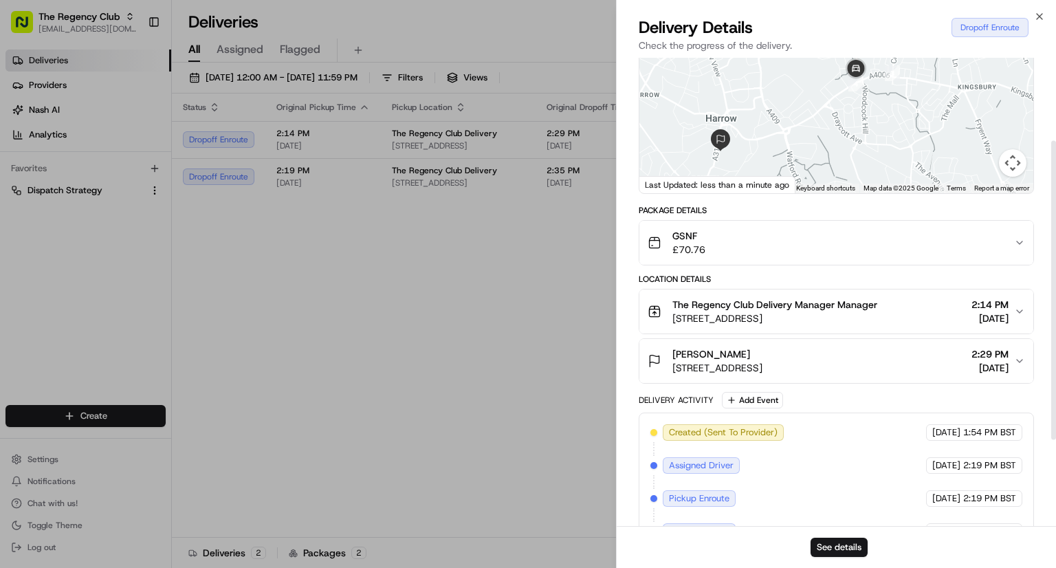
scroll to position [127, 0]
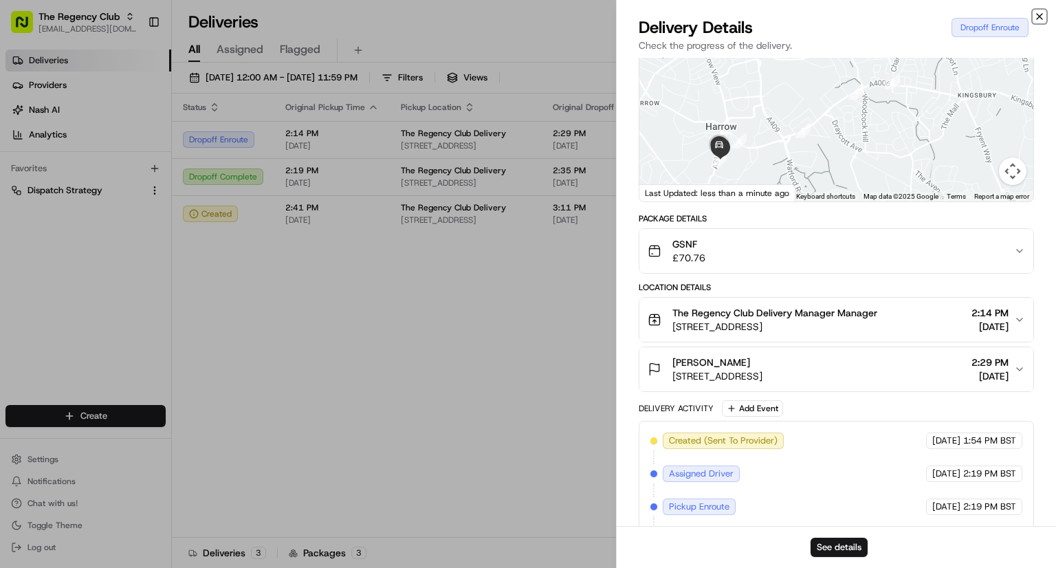
click at [1042, 17] on icon "button" at bounding box center [1039, 16] width 11 height 11
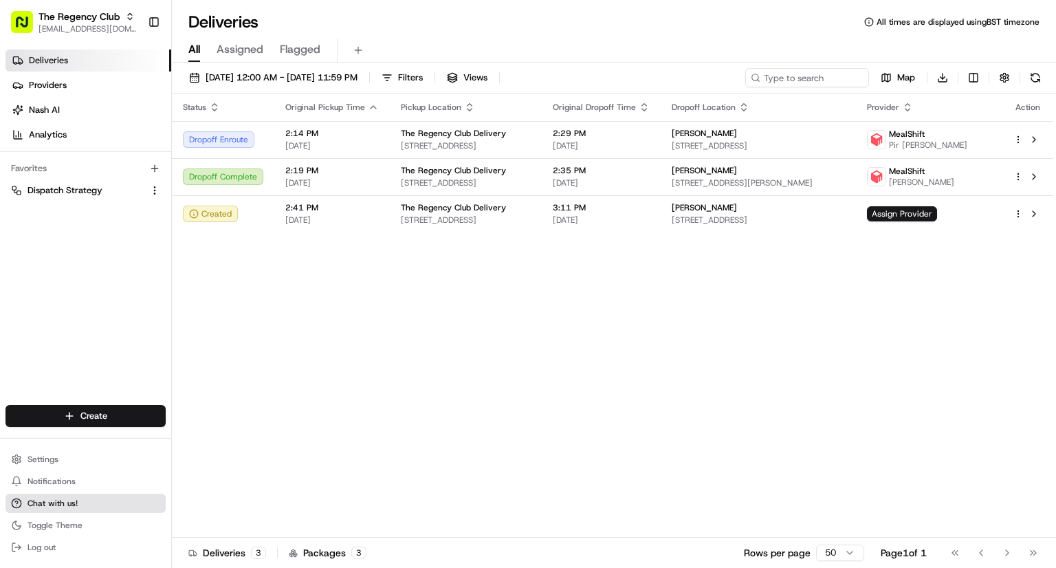
click at [72, 509] on button "Chat with us!" at bounding box center [86, 503] width 160 height 19
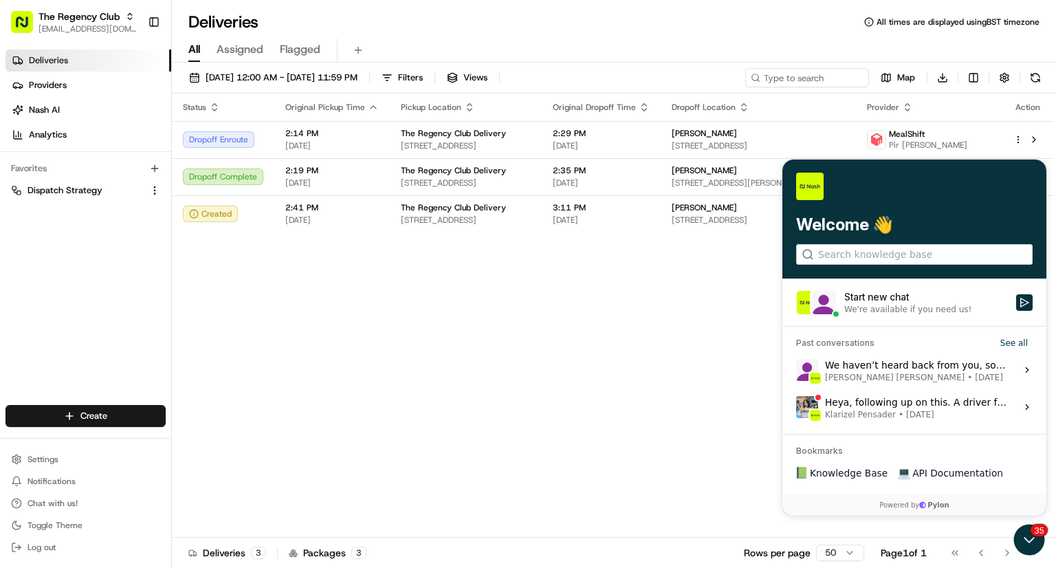
click at [574, 485] on div "Status Original Pickup Time Pickup Location Original Dropoff Time Dropoff Locat…" at bounding box center [613, 316] width 882 height 444
click at [1023, 537] on icon "Open customer support" at bounding box center [1029, 540] width 34 height 34
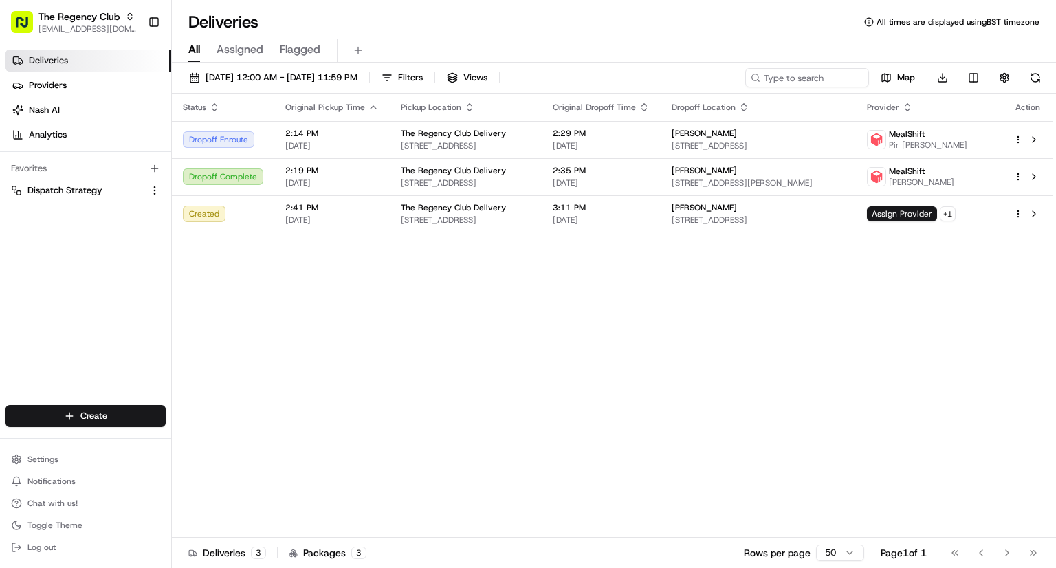
click at [817, 323] on div "Status Original Pickup Time Pickup Location Original Dropoff Time Dropoff Locat…" at bounding box center [613, 316] width 882 height 444
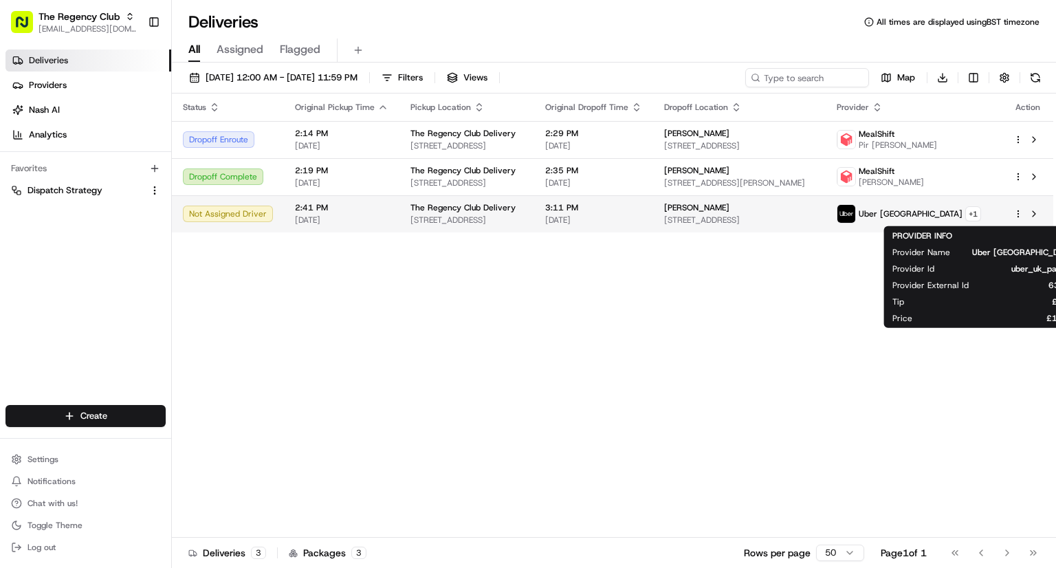
click at [960, 213] on span "Uber [GEOGRAPHIC_DATA]" at bounding box center [911, 213] width 104 height 11
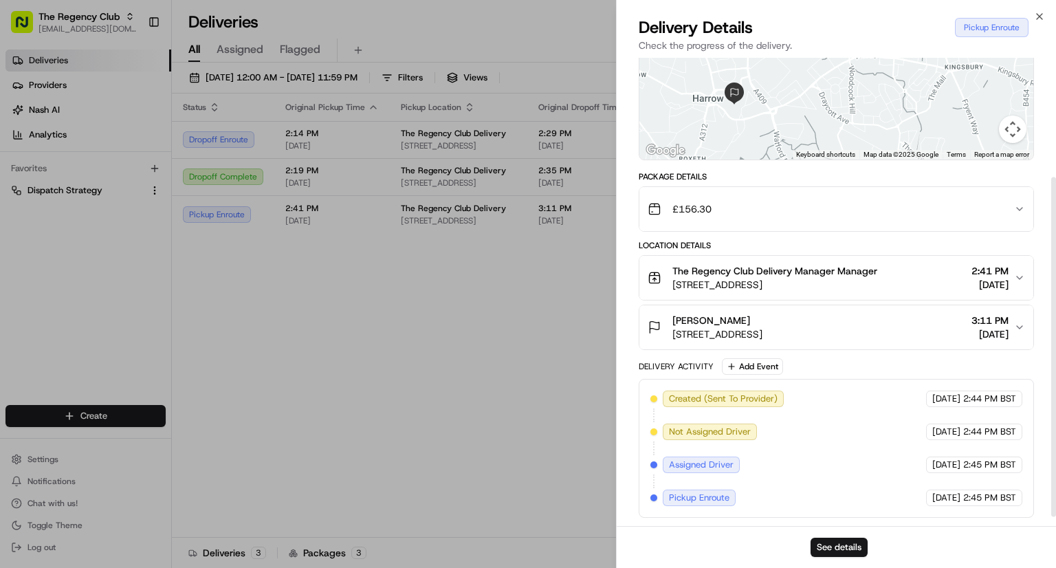
scroll to position [177, 0]
click at [995, 30] on div "Pickup Enroute" at bounding box center [992, 27] width 74 height 19
click at [835, 544] on button "See details" at bounding box center [839, 547] width 57 height 19
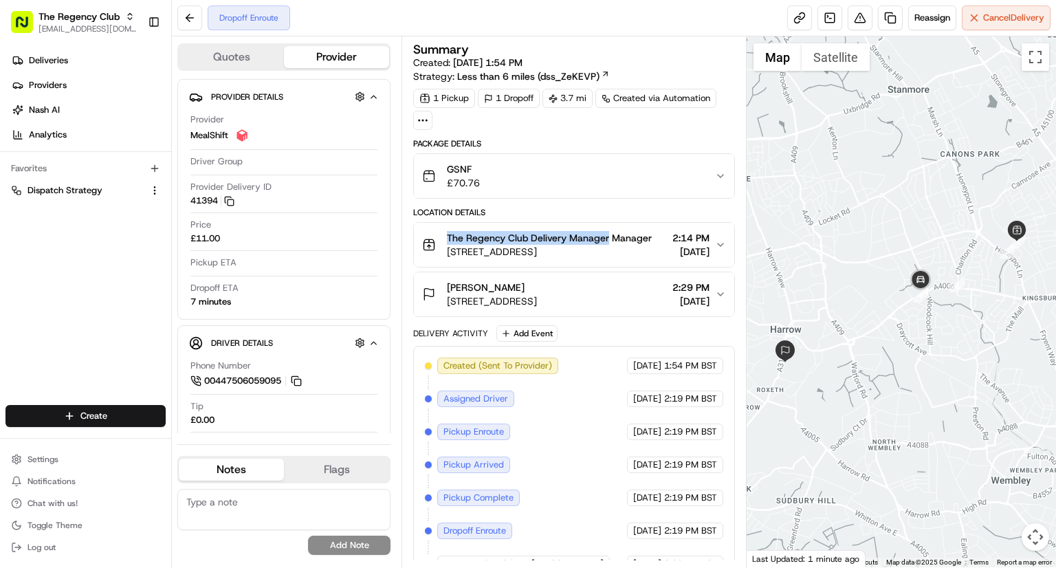
drag, startPoint x: 444, startPoint y: 235, endPoint x: 611, endPoint y: 230, distance: 167.2
click at [611, 231] on div "The Regency Club Delivery Manager Manager Queensbury Station Parade, Edgware HA…" at bounding box center [537, 245] width 230 height 28
copy span "The Regency Club Delivery Manager"
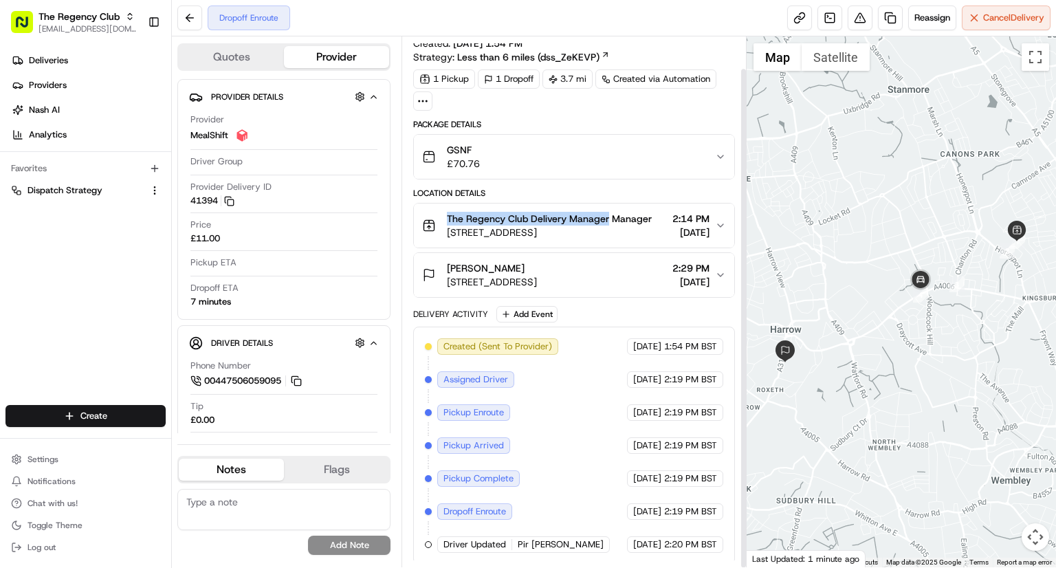
scroll to position [34, 0]
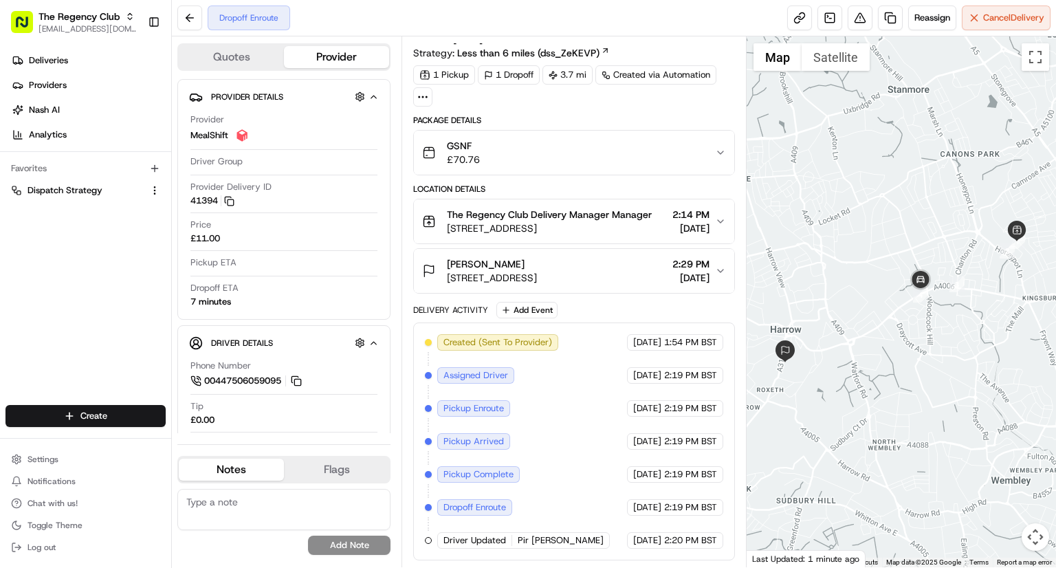
click at [718, 216] on icon "button" at bounding box center [720, 221] width 11 height 11
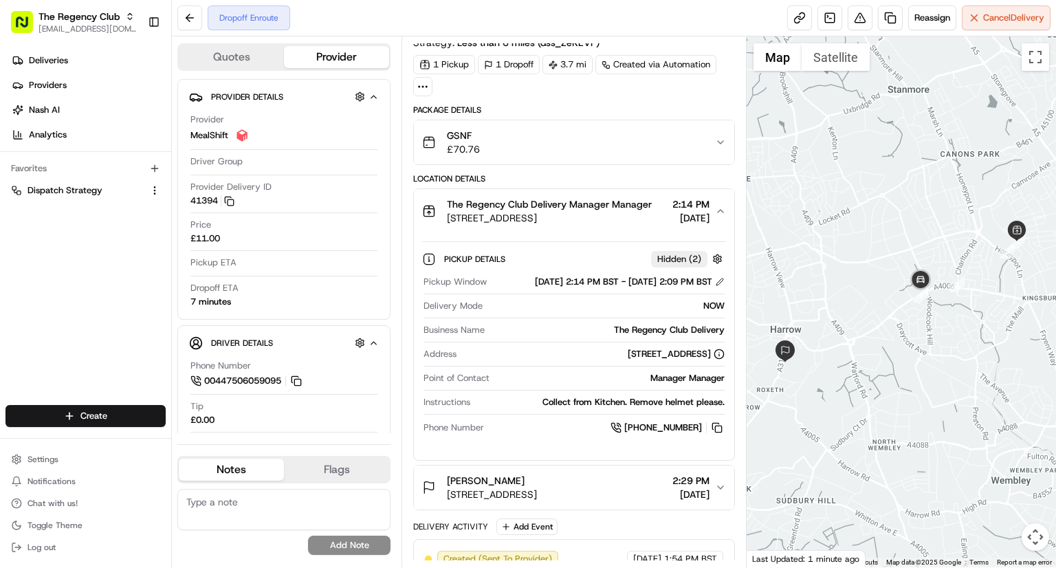
drag, startPoint x: 446, startPoint y: 229, endPoint x: 638, endPoint y: 225, distance: 192.6
click at [638, 225] on div "The Regency Club Delivery Manager Manager Queensbury Station Parade, Edgware HA…" at bounding box center [537, 211] width 230 height 28
copy span "Queensbury Station Parade, Edgware HA8"
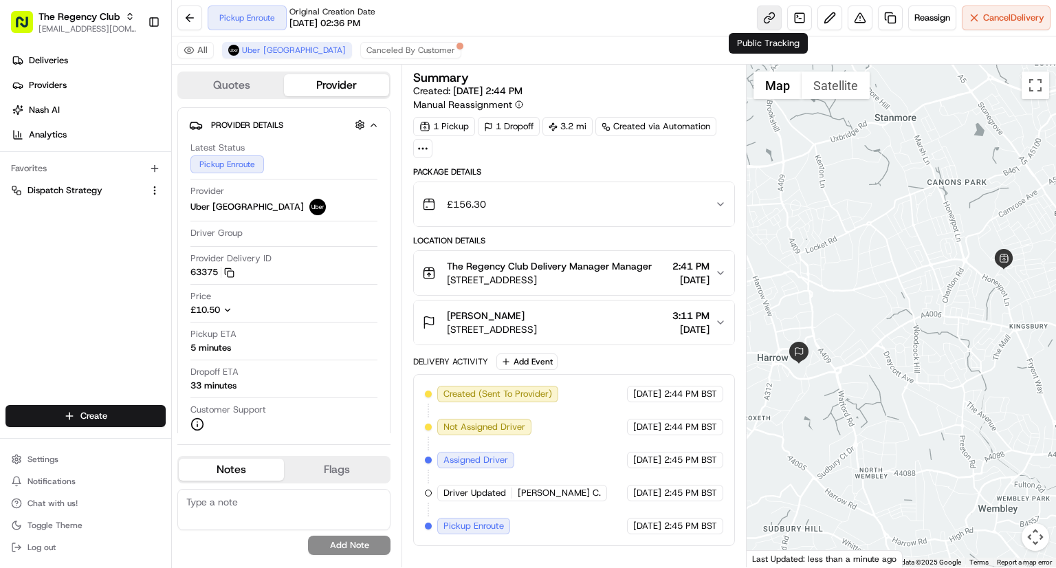
click at [770, 19] on link at bounding box center [769, 18] width 25 height 25
